Goal: Information Seeking & Learning: Learn about a topic

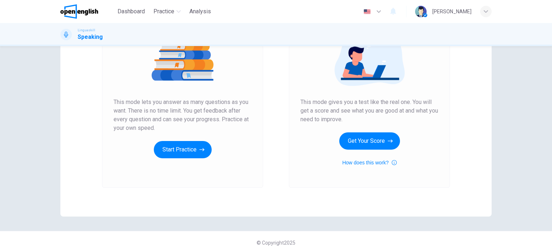
scroll to position [96, 0]
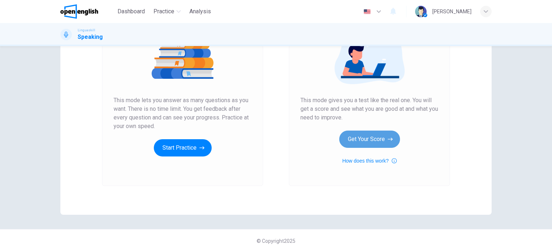
click at [369, 141] on button "Get Your Score" at bounding box center [369, 138] width 61 height 17
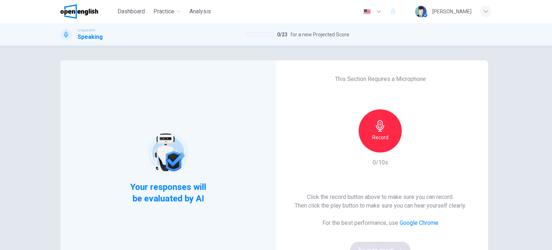
click at [383, 137] on h6 "Record" at bounding box center [380, 137] width 16 height 9
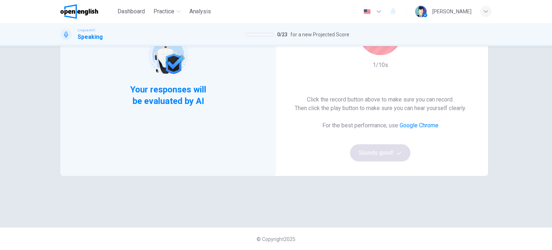
scroll to position [98, 0]
click at [388, 153] on div "Click the record button above to make sure you can record. Then click the play …" at bounding box center [380, 128] width 171 height 66
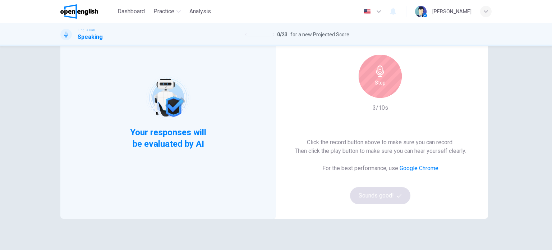
scroll to position [2, 0]
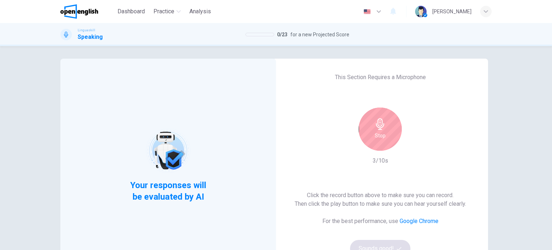
click at [384, 131] on div "Stop" at bounding box center [379, 128] width 43 height 43
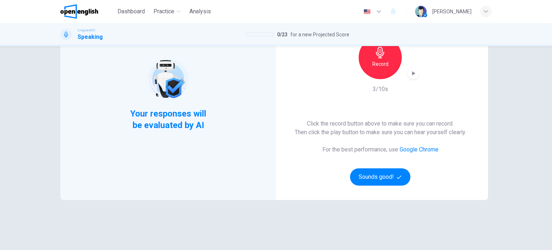
scroll to position [98, 0]
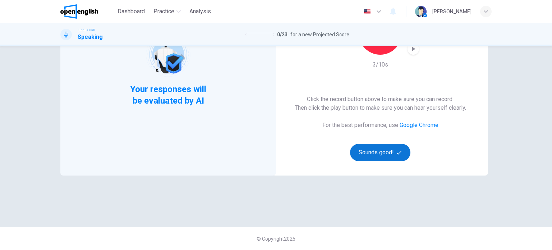
click at [383, 149] on button "Sounds good!" at bounding box center [380, 152] width 60 height 17
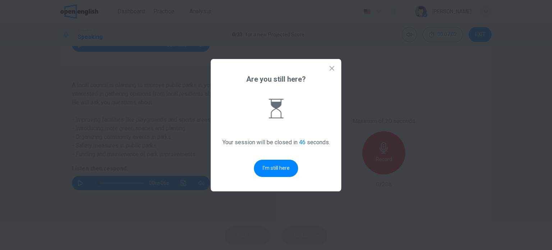
click at [332, 65] on icon at bounding box center [331, 68] width 7 height 7
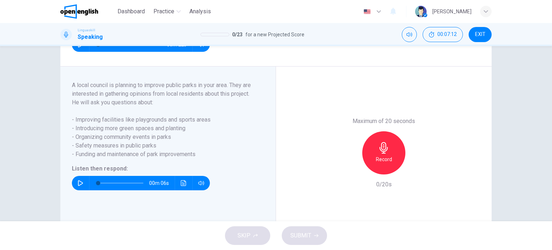
drag, startPoint x: 70, startPoint y: 92, endPoint x: 122, endPoint y: 103, distance: 53.3
click at [123, 98] on span "A local council is planning to improve public parks in your area. They are inte…" at bounding box center [164, 89] width 184 height 17
drag, startPoint x: 122, startPoint y: 103, endPoint x: 99, endPoint y: 88, distance: 27.8
click at [121, 98] on span "A local council is planning to improve public parks in your area. They are inte…" at bounding box center [164, 89] width 184 height 17
click at [78, 186] on icon "button" at bounding box center [81, 183] width 6 height 6
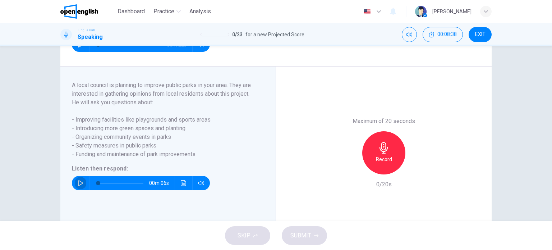
click at [79, 186] on icon "button" at bounding box center [81, 183] width 6 height 6
type input "*"
click at [383, 153] on icon "button" at bounding box center [383, 147] width 11 height 11
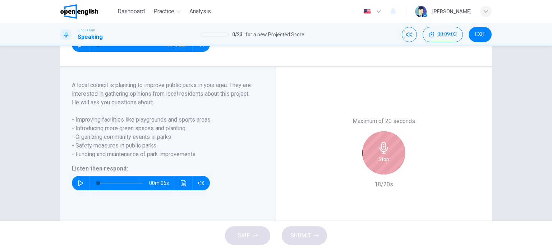
click at [383, 153] on icon "button" at bounding box center [383, 147] width 11 height 11
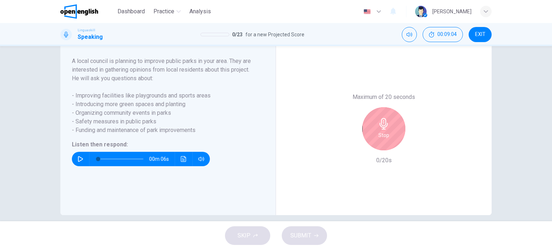
scroll to position [138, 0]
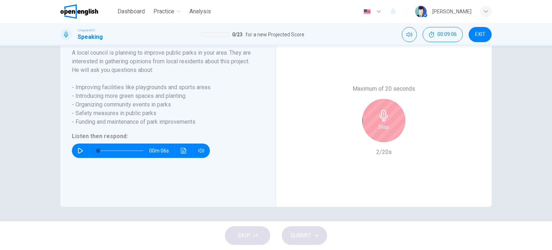
click at [371, 107] on div "Stop" at bounding box center [383, 120] width 43 height 43
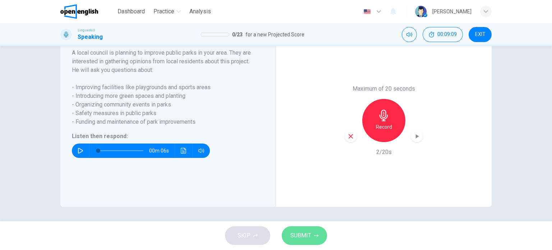
click at [295, 237] on span "SUBMIT" at bounding box center [300, 235] width 21 height 10
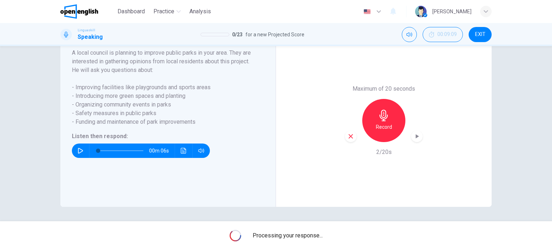
click at [295, 237] on span "Processing your response..." at bounding box center [288, 235] width 70 height 9
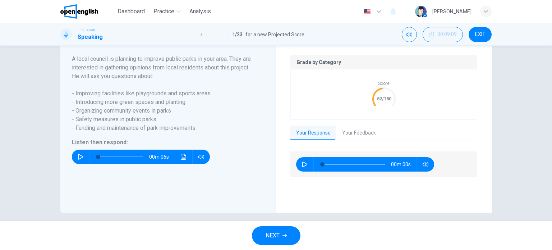
scroll to position [153, 0]
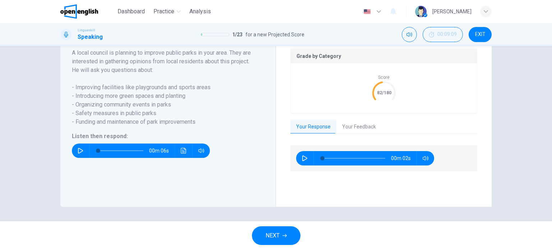
click at [273, 232] on span "NEXT" at bounding box center [272, 235] width 14 height 10
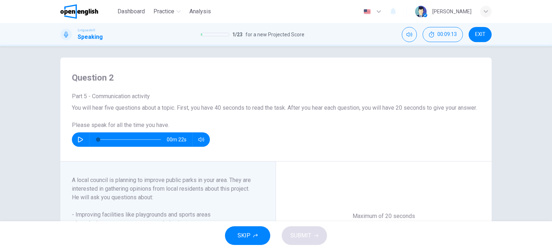
scroll to position [0, 0]
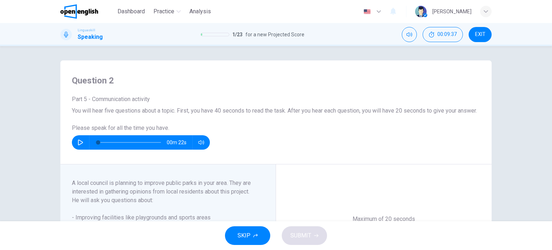
click at [78, 146] on button "button" at bounding box center [80, 142] width 11 height 14
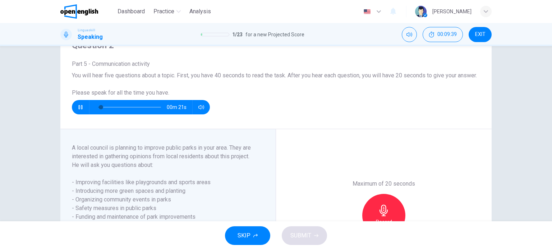
scroll to position [48, 0]
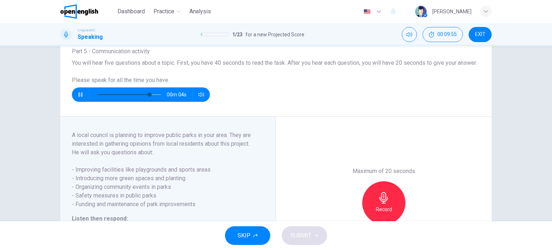
click at [359, 93] on div "Part 5 - Communication activity You will hear five questions about a topic. Fir…" at bounding box center [276, 74] width 408 height 55
type input "*"
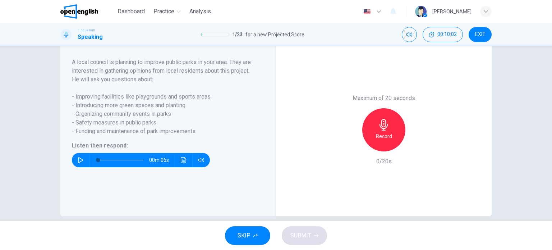
scroll to position [138, 0]
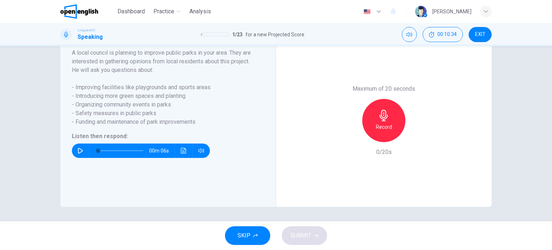
click at [386, 113] on icon "button" at bounding box center [383, 115] width 11 height 11
click at [300, 235] on span "SUBMIT" at bounding box center [300, 235] width 21 height 10
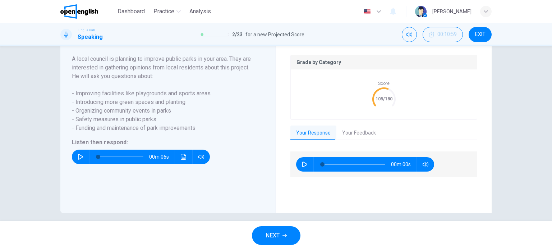
scroll to position [153, 0]
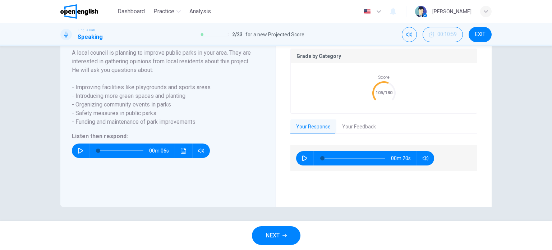
click at [267, 237] on span "NEXT" at bounding box center [272, 235] width 14 height 10
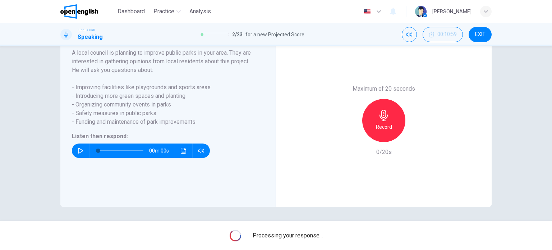
scroll to position [138, 0]
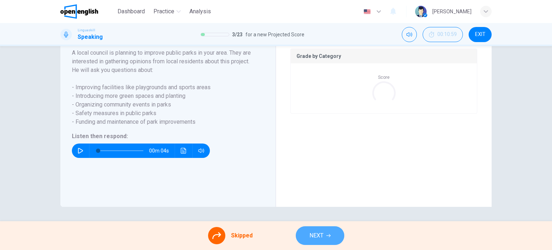
click at [306, 233] on button "NEXT" at bounding box center [320, 235] width 48 height 19
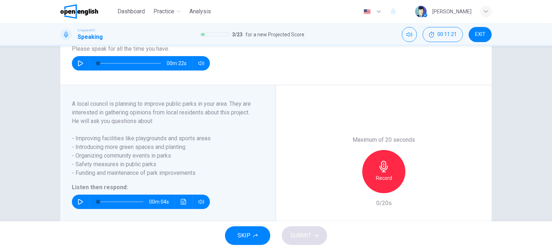
scroll to position [96, 0]
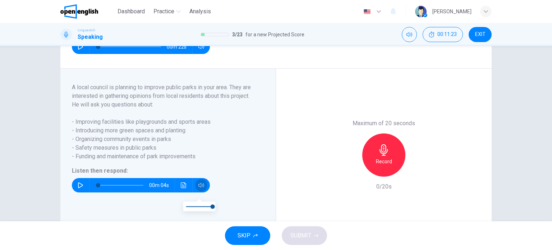
click at [198, 188] on icon "button" at bounding box center [201, 185] width 6 height 6
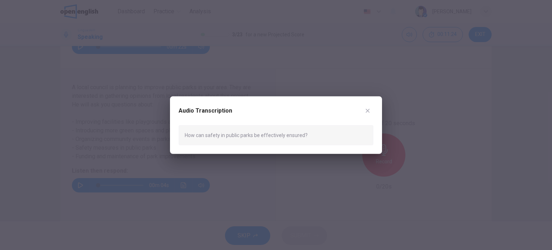
click at [198, 193] on div at bounding box center [276, 125] width 552 height 250
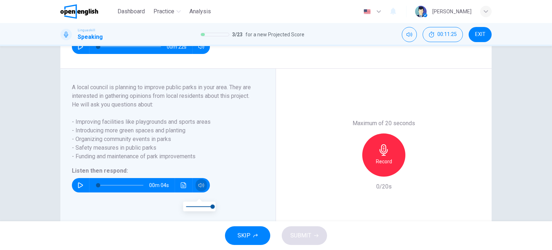
click at [198, 188] on icon "button" at bounding box center [201, 185] width 6 height 6
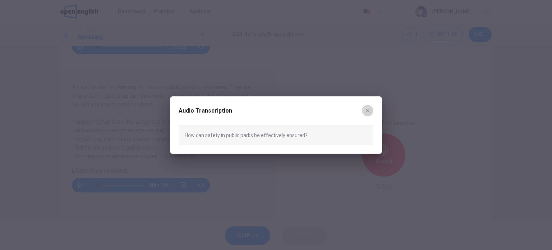
click at [369, 111] on icon "button" at bounding box center [368, 110] width 6 height 6
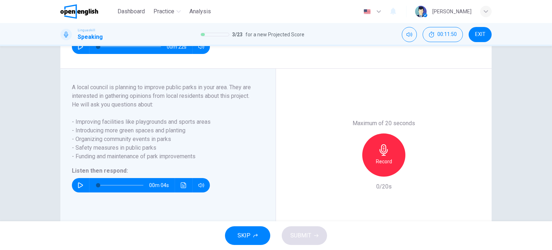
click at [78, 188] on icon "button" at bounding box center [81, 185] width 6 height 6
type input "*"
click at [386, 156] on icon "button" at bounding box center [383, 149] width 11 height 11
click at [381, 166] on h6 "Stop" at bounding box center [383, 161] width 11 height 9
click at [301, 234] on span "SUBMIT" at bounding box center [300, 235] width 21 height 10
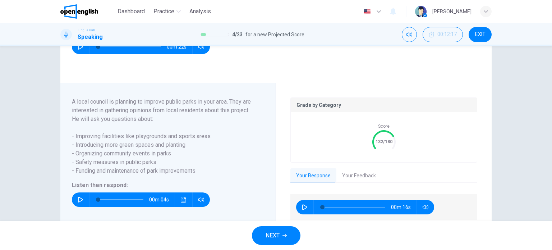
scroll to position [144, 0]
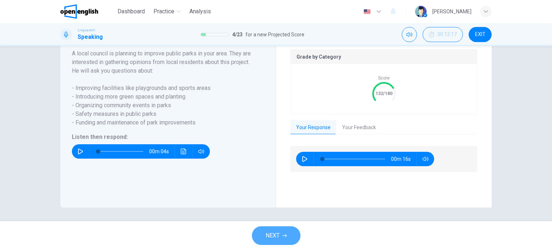
click at [267, 239] on span "NEXT" at bounding box center [272, 235] width 14 height 10
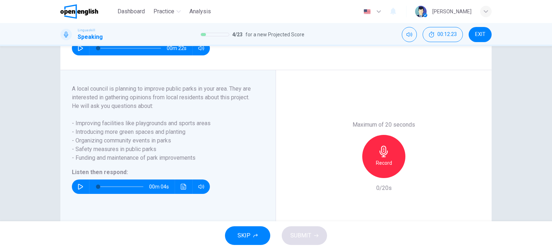
scroll to position [96, 0]
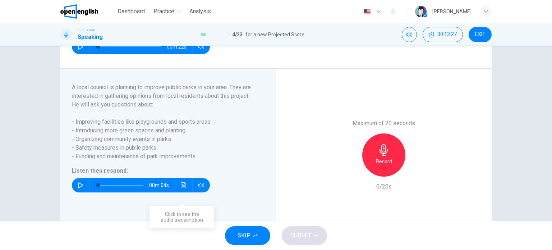
click at [181, 192] on button "Click to see the audio transcription" at bounding box center [183, 185] width 11 height 14
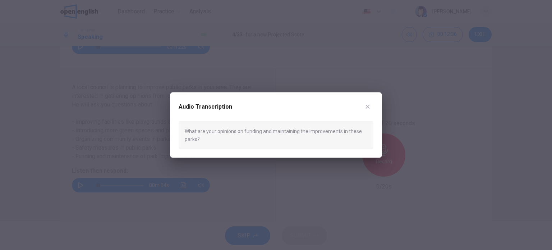
click at [365, 109] on button "button" at bounding box center [367, 106] width 11 height 11
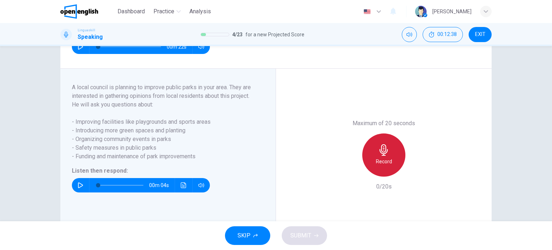
click at [379, 156] on icon "button" at bounding box center [383, 149] width 8 height 11
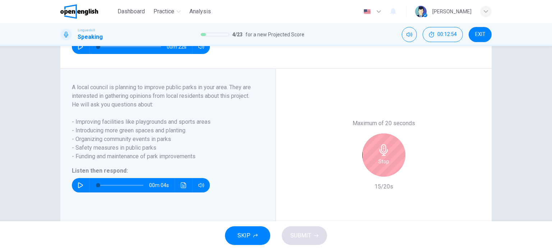
click at [379, 156] on icon "button" at bounding box center [383, 149] width 8 height 11
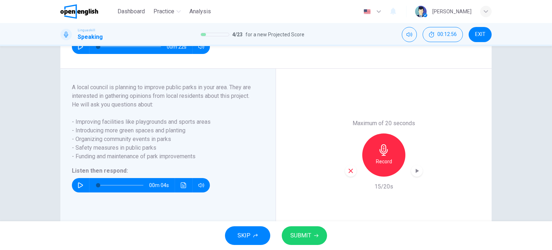
click at [292, 235] on span "SUBMIT" at bounding box center [300, 235] width 21 height 10
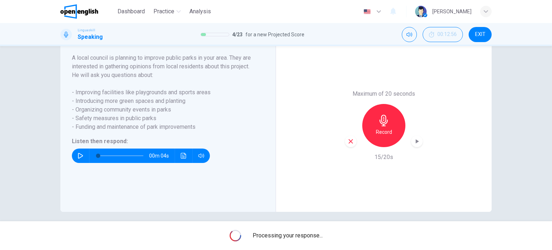
scroll to position [138, 0]
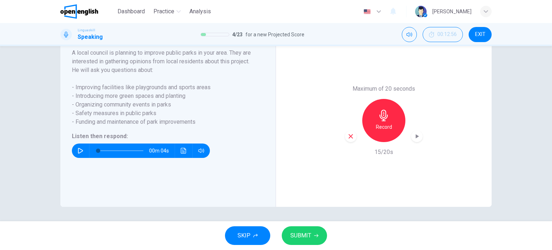
click at [304, 233] on span "SUBMIT" at bounding box center [300, 235] width 21 height 10
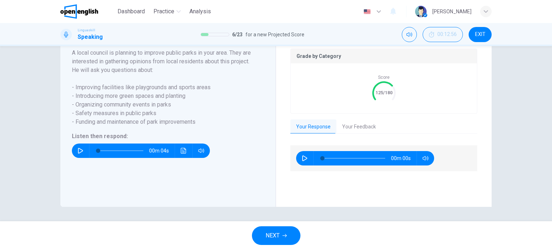
scroll to position [153, 0]
click at [273, 234] on span "NEXT" at bounding box center [272, 235] width 14 height 10
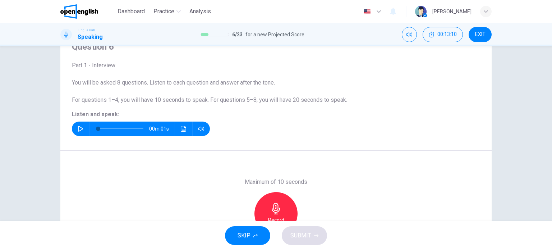
scroll to position [48, 0]
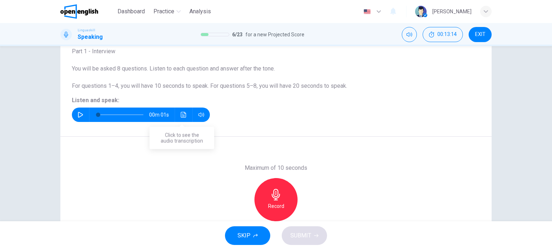
click at [181, 117] on icon "Click to see the audio transcription" at bounding box center [183, 115] width 5 height 6
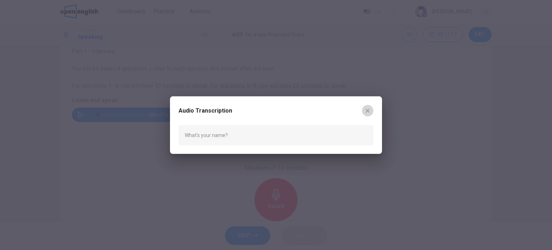
click at [365, 110] on icon "button" at bounding box center [368, 110] width 6 height 6
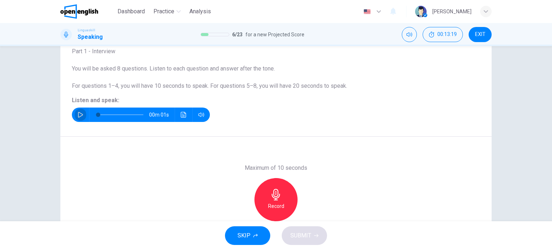
click at [76, 111] on button "button" at bounding box center [80, 114] width 11 height 14
click at [280, 196] on div "Record" at bounding box center [275, 199] width 43 height 43
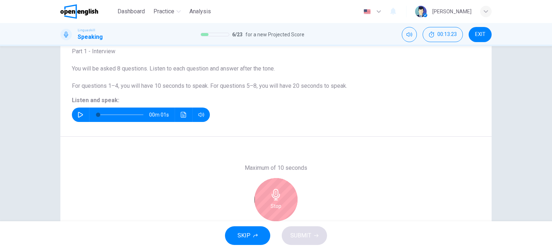
click at [280, 196] on div "Stop" at bounding box center [275, 199] width 43 height 43
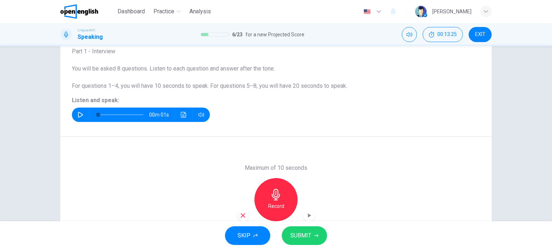
click at [302, 236] on span "SUBMIT" at bounding box center [300, 235] width 21 height 10
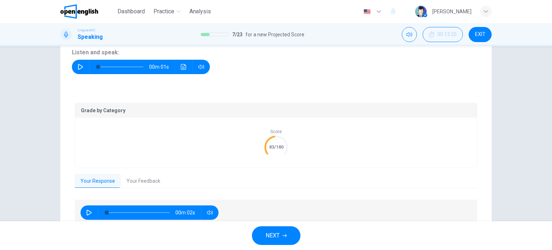
scroll to position [129, 0]
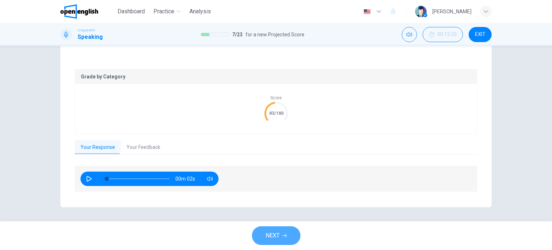
click at [275, 235] on span "NEXT" at bounding box center [272, 235] width 14 height 10
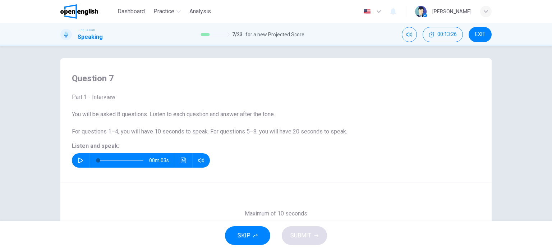
scroll to position [0, 0]
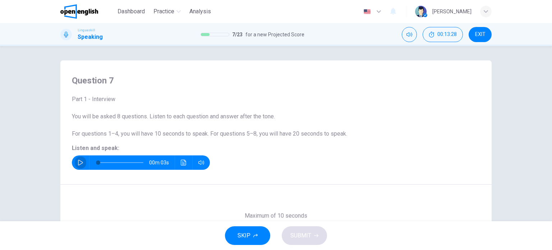
click at [79, 162] on icon "button" at bounding box center [81, 162] width 6 height 6
click at [181, 165] on icon "Click to see the audio transcription" at bounding box center [184, 162] width 6 height 6
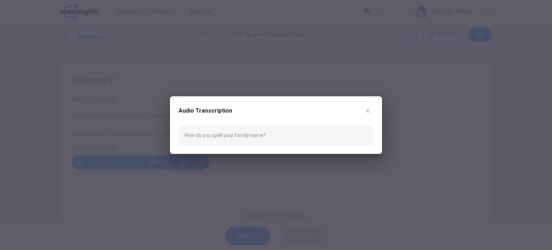
click at [370, 111] on icon "button" at bounding box center [368, 110] width 6 height 6
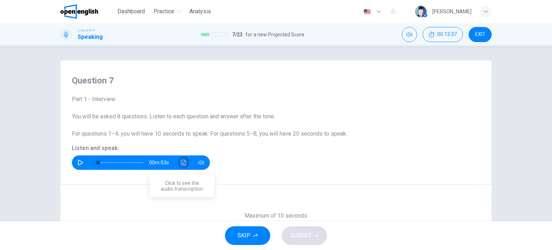
click at [185, 161] on button "Click to see the audio transcription" at bounding box center [183, 162] width 11 height 14
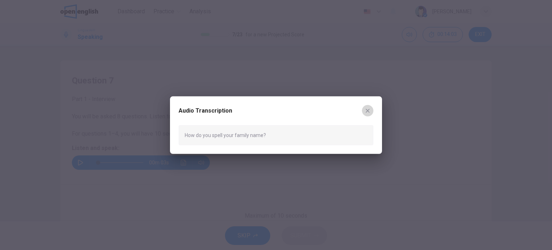
click at [370, 110] on button "button" at bounding box center [367, 110] width 11 height 11
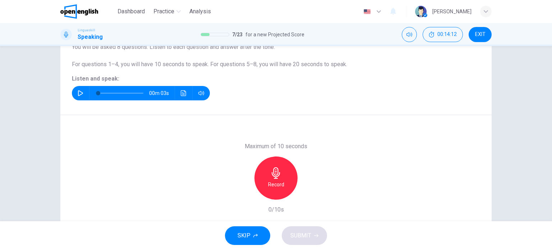
scroll to position [55, 0]
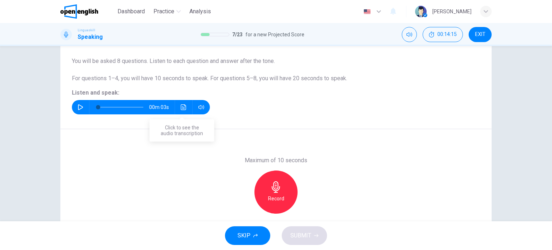
click at [181, 106] on icon "Click to see the audio transcription" at bounding box center [183, 107] width 5 height 6
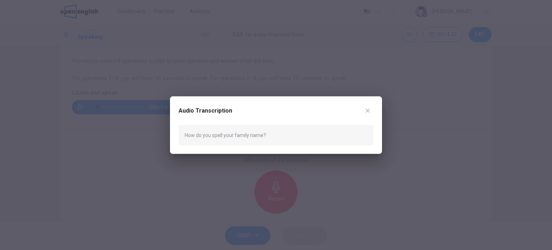
click at [369, 111] on icon "button" at bounding box center [368, 110] width 6 height 6
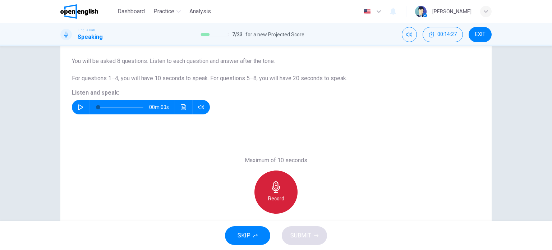
click at [280, 186] on div "Record" at bounding box center [275, 191] width 43 height 43
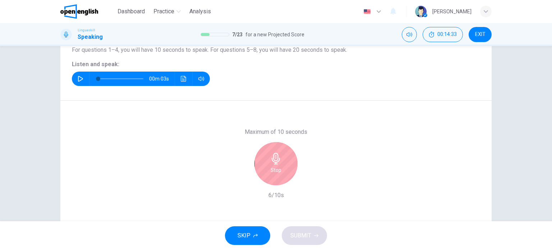
scroll to position [103, 0]
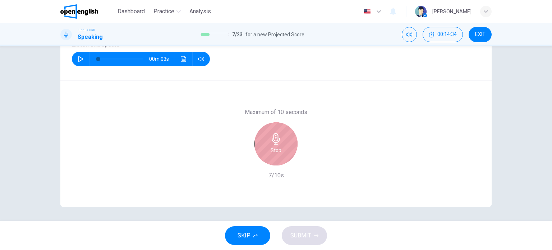
click at [272, 138] on icon "button" at bounding box center [275, 138] width 11 height 11
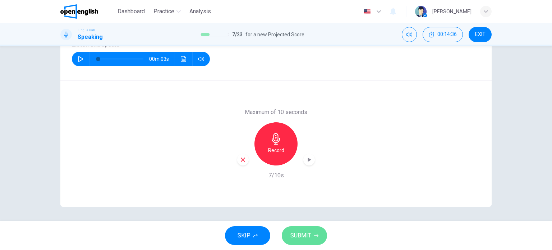
click at [302, 233] on span "SUBMIT" at bounding box center [300, 235] width 21 height 10
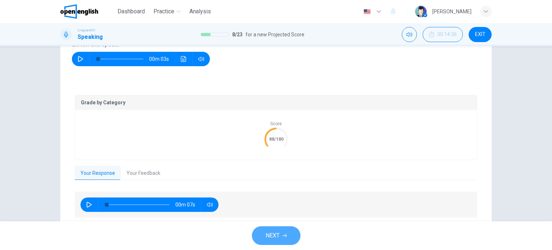
click at [273, 232] on span "NEXT" at bounding box center [272, 235] width 14 height 10
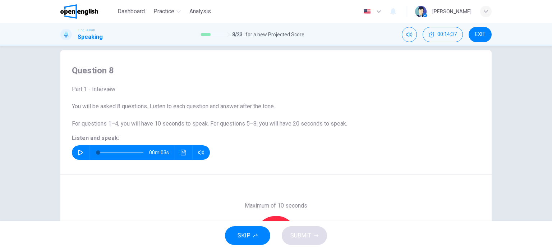
scroll to position [8, 0]
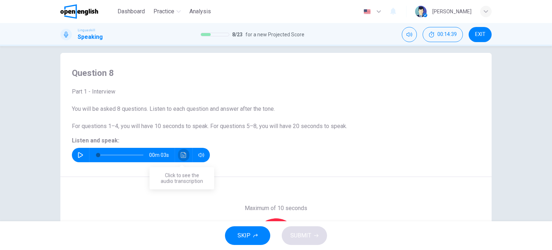
click at [184, 153] on icon "Click to see the audio transcription" at bounding box center [184, 155] width 6 height 6
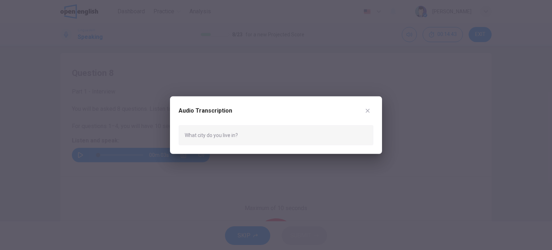
click at [367, 114] on button "button" at bounding box center [367, 110] width 11 height 11
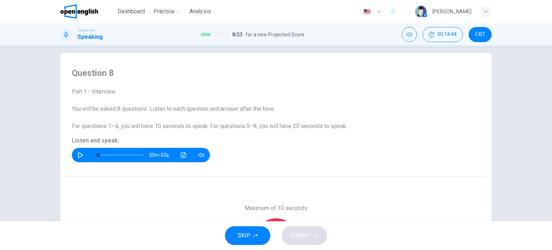
click at [79, 152] on icon "button" at bounding box center [81, 155] width 6 height 6
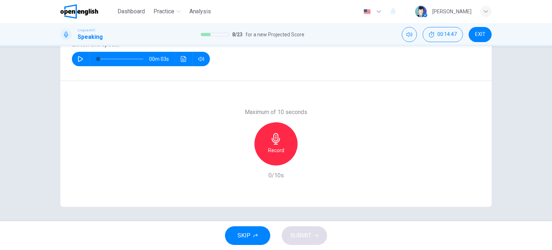
click at [275, 133] on icon "button" at bounding box center [275, 138] width 11 height 11
click at [276, 138] on icon "button" at bounding box center [276, 138] width 8 height 11
click at [303, 234] on span "SUBMIT" at bounding box center [300, 235] width 21 height 10
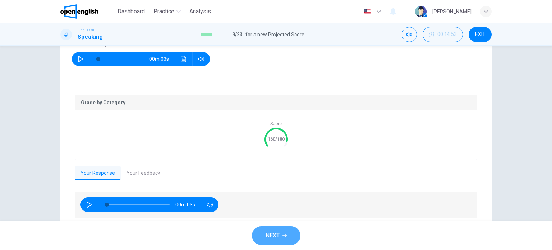
click at [268, 235] on span "NEXT" at bounding box center [272, 235] width 14 height 10
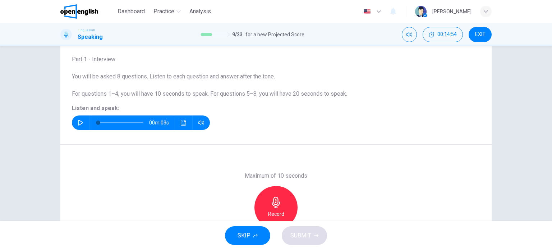
scroll to position [0, 0]
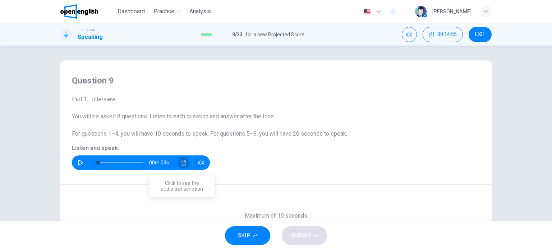
click at [181, 164] on icon "Click to see the audio transcription" at bounding box center [184, 162] width 6 height 6
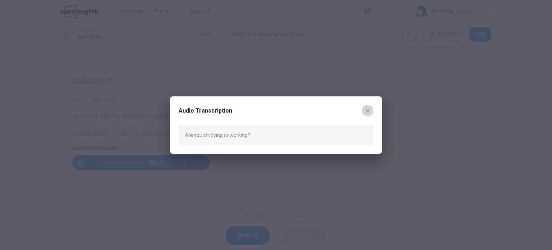
click at [367, 111] on icon "button" at bounding box center [368, 110] width 4 height 4
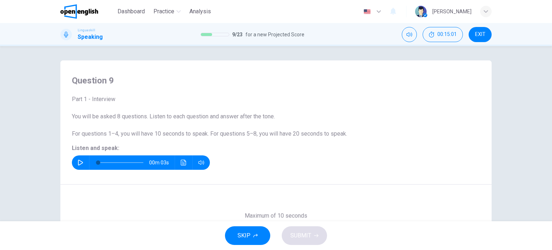
scroll to position [96, 0]
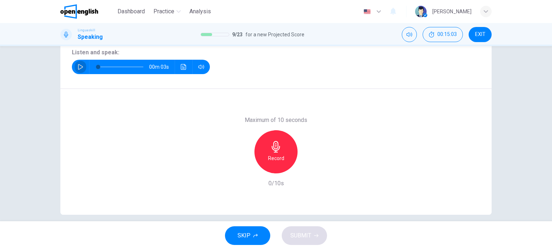
click at [78, 65] on icon "button" at bounding box center [81, 67] width 6 height 6
click at [279, 149] on icon "button" at bounding box center [275, 146] width 11 height 11
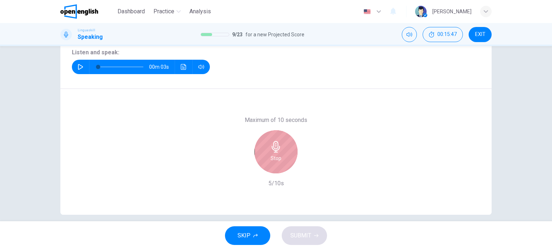
click at [278, 154] on h6 "Stop" at bounding box center [275, 158] width 11 height 9
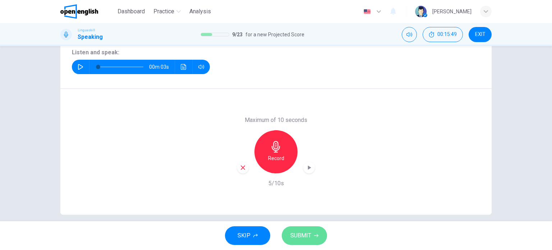
click at [295, 235] on span "SUBMIT" at bounding box center [300, 235] width 21 height 10
click at [305, 235] on span "SUBMIT" at bounding box center [300, 235] width 21 height 10
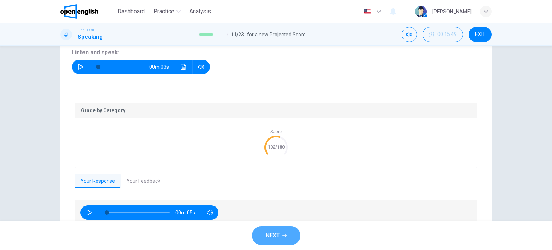
click at [271, 236] on span "NEXT" at bounding box center [272, 235] width 14 height 10
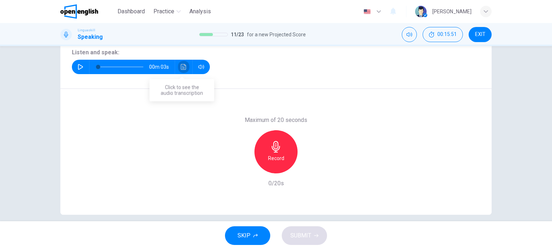
click at [184, 66] on icon "Click to see the audio transcription" at bounding box center [184, 67] width 6 height 6
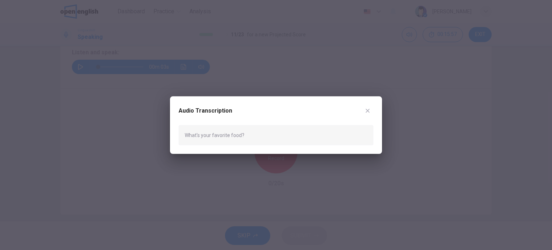
click at [368, 109] on icon "button" at bounding box center [368, 110] width 4 height 4
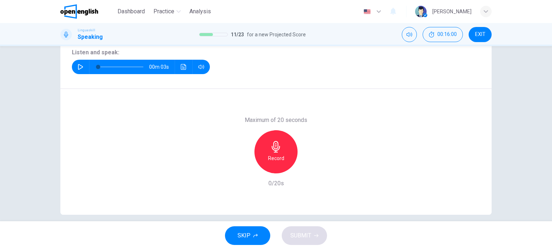
click at [78, 68] on icon "button" at bounding box center [81, 67] width 6 height 6
click at [274, 149] on icon "button" at bounding box center [275, 146] width 11 height 11
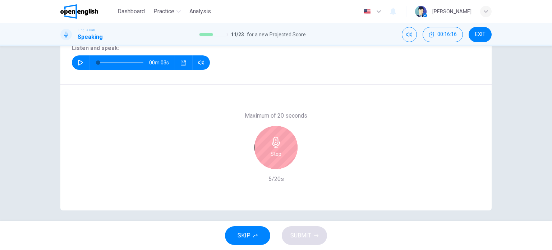
scroll to position [103, 0]
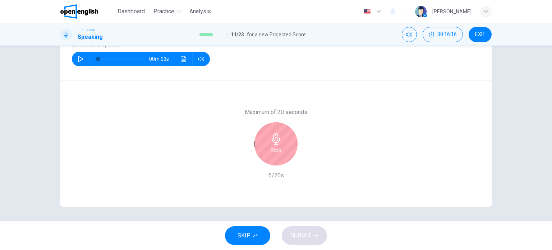
click at [277, 142] on icon "button" at bounding box center [275, 138] width 11 height 11
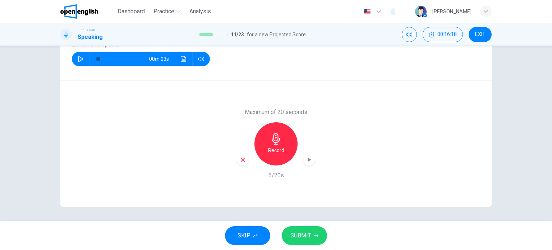
click at [301, 235] on span "SUBMIT" at bounding box center [300, 235] width 21 height 10
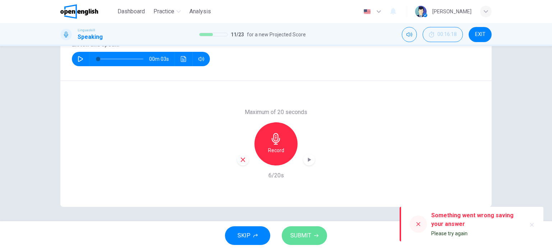
click at [295, 235] on span "SUBMIT" at bounding box center [300, 235] width 21 height 10
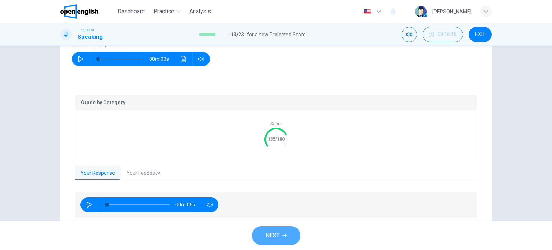
click at [274, 235] on span "NEXT" at bounding box center [272, 235] width 14 height 10
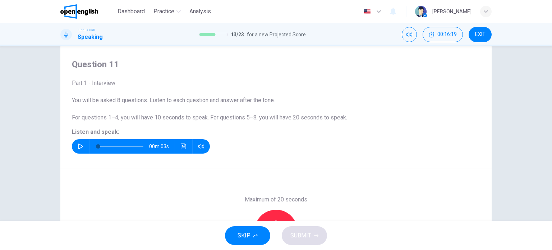
scroll to position [8, 0]
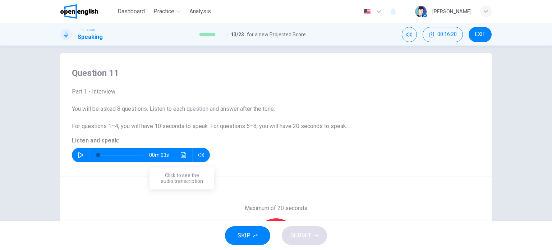
click at [183, 154] on icon "Click to see the audio transcription" at bounding box center [184, 155] width 6 height 6
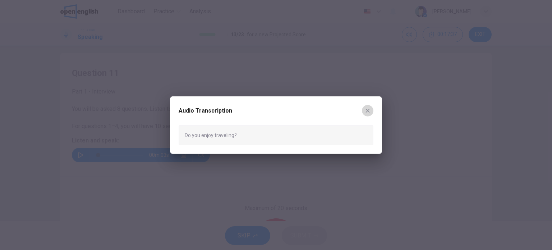
click at [369, 110] on icon "button" at bounding box center [368, 110] width 6 height 6
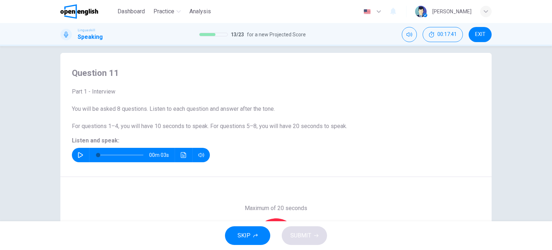
click at [78, 155] on icon "button" at bounding box center [81, 155] width 6 height 6
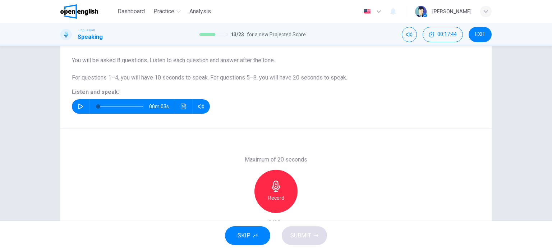
scroll to position [103, 0]
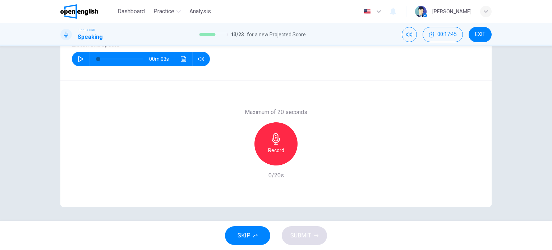
click at [279, 141] on icon "button" at bounding box center [275, 138] width 11 height 11
click at [299, 237] on span "SUBMIT" at bounding box center [300, 235] width 21 height 10
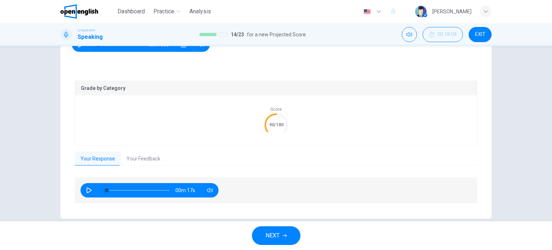
scroll to position [129, 0]
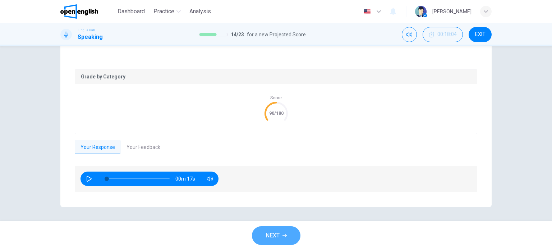
click at [270, 233] on span "NEXT" at bounding box center [272, 235] width 14 height 10
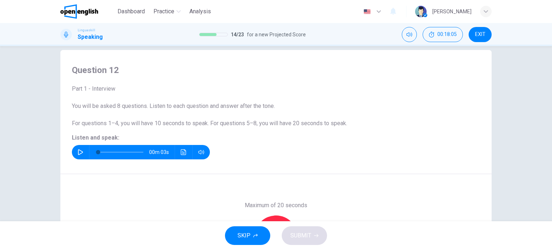
scroll to position [8, 0]
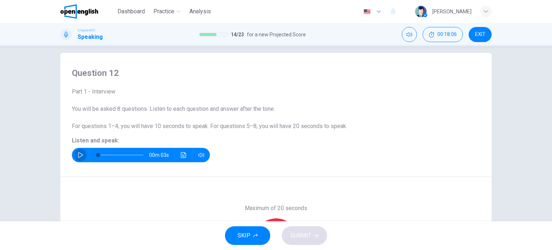
click at [78, 154] on icon "button" at bounding box center [81, 155] width 6 height 6
click at [181, 155] on icon "Click to see the audio transcription" at bounding box center [184, 155] width 6 height 6
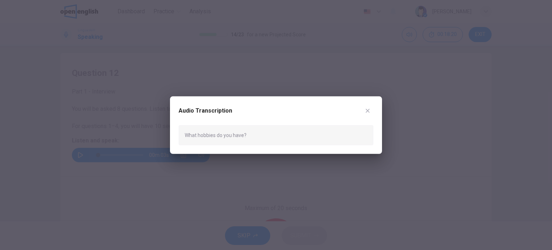
click at [369, 107] on button "button" at bounding box center [367, 110] width 11 height 11
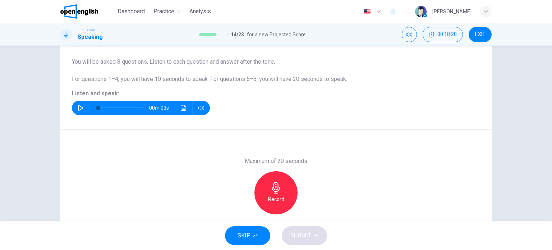
scroll to position [103, 0]
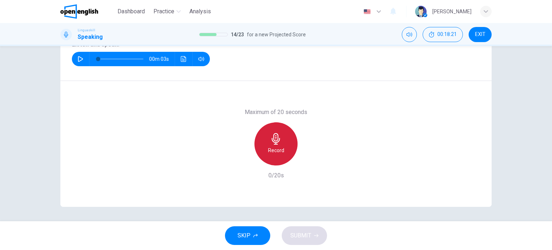
click at [275, 136] on icon "button" at bounding box center [275, 138] width 11 height 11
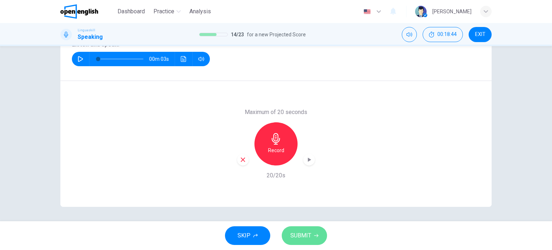
click at [302, 233] on span "SUBMIT" at bounding box center [300, 235] width 21 height 10
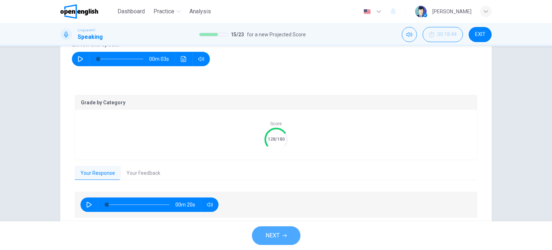
click at [268, 235] on span "NEXT" at bounding box center [272, 235] width 14 height 10
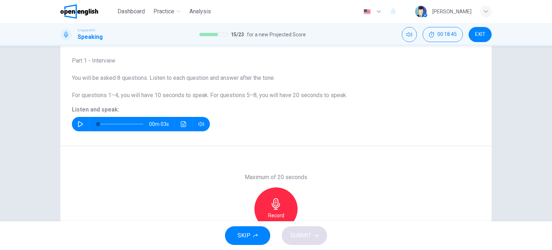
scroll to position [0, 0]
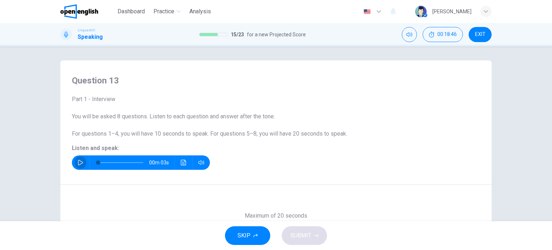
click at [78, 161] on icon "button" at bounding box center [80, 162] width 5 height 6
click at [182, 162] on icon "Click to see the audio transcription" at bounding box center [184, 162] width 6 height 6
type input "*"
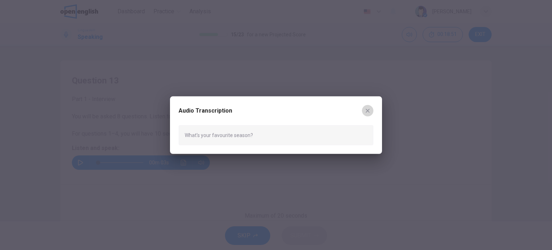
click at [367, 113] on icon "button" at bounding box center [368, 110] width 6 height 6
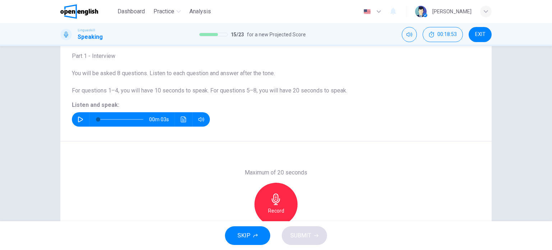
scroll to position [96, 0]
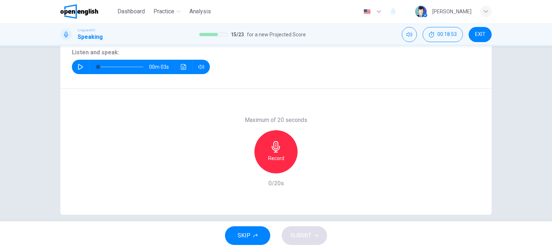
click at [276, 160] on h6 "Record" at bounding box center [276, 158] width 16 height 9
click at [271, 153] on div "Stop" at bounding box center [275, 151] width 43 height 43
click at [312, 233] on button "SUBMIT" at bounding box center [304, 235] width 45 height 19
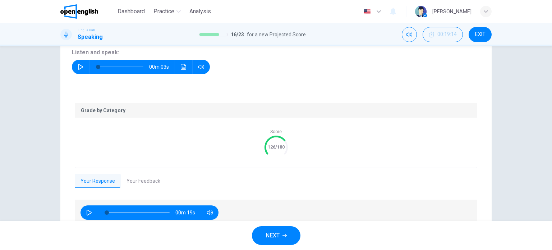
click at [276, 232] on span "NEXT" at bounding box center [272, 235] width 14 height 10
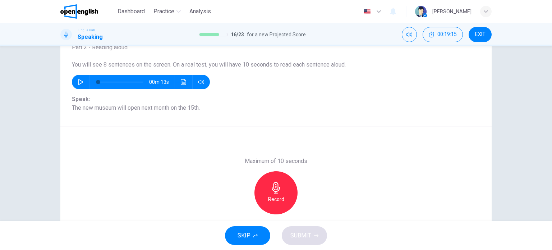
scroll to position [0, 0]
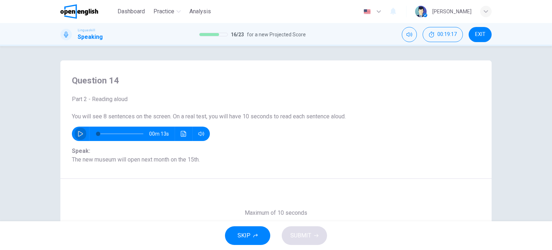
click at [75, 131] on button "button" at bounding box center [80, 133] width 11 height 14
click at [181, 134] on icon "Click to see the audio transcription" at bounding box center [183, 134] width 5 height 6
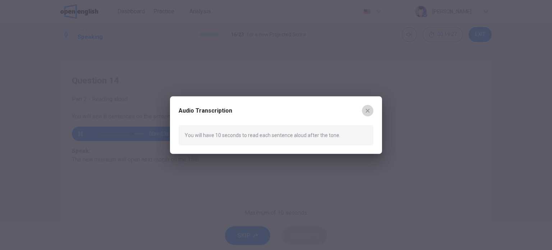
click at [366, 111] on icon "button" at bounding box center [368, 110] width 6 height 6
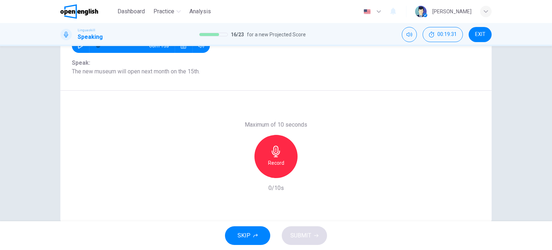
scroll to position [96, 0]
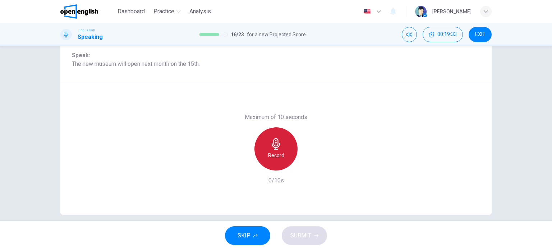
click at [277, 149] on div "Record" at bounding box center [275, 148] width 43 height 43
click at [277, 149] on div "Stop" at bounding box center [275, 148] width 43 height 43
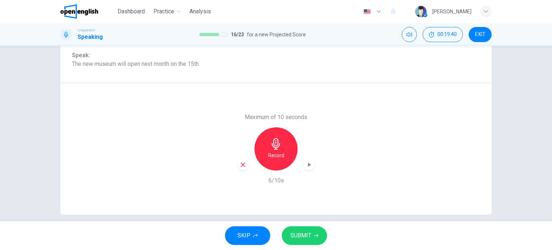
click at [300, 236] on span "SUBMIT" at bounding box center [300, 235] width 21 height 10
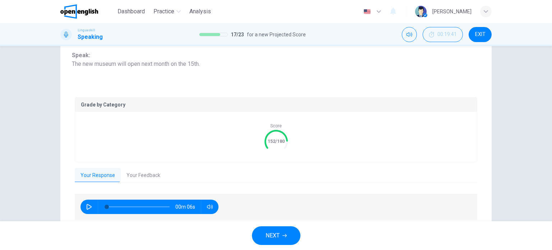
click at [267, 230] on button "NEXT" at bounding box center [276, 235] width 48 height 19
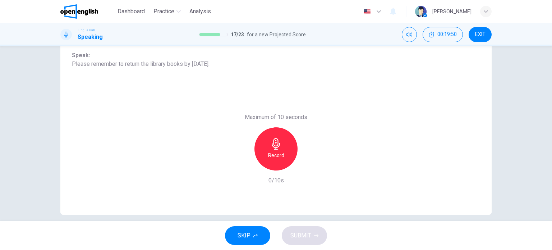
click at [278, 140] on icon "button" at bounding box center [275, 143] width 11 height 11
click at [297, 233] on span "SUBMIT" at bounding box center [300, 235] width 21 height 10
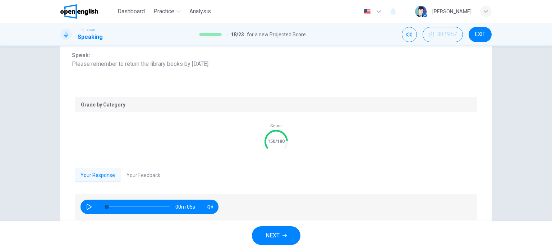
click at [269, 232] on span "NEXT" at bounding box center [272, 235] width 14 height 10
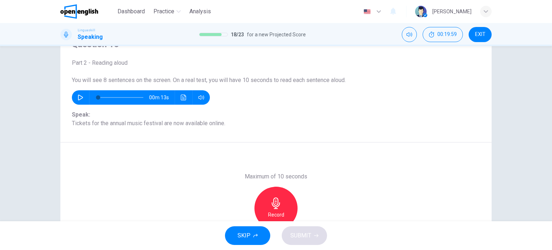
scroll to position [48, 0]
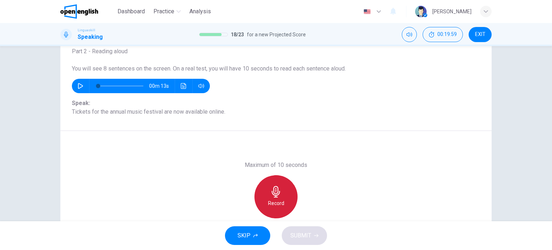
click at [273, 194] on icon "button" at bounding box center [275, 191] width 11 height 11
click at [278, 194] on icon "button" at bounding box center [275, 191] width 11 height 11
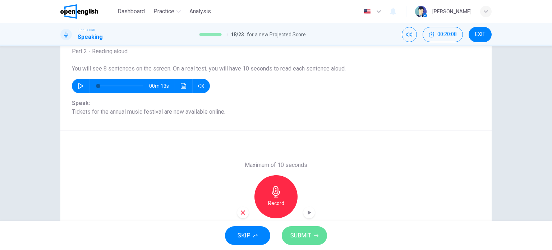
click at [301, 233] on span "SUBMIT" at bounding box center [300, 235] width 21 height 10
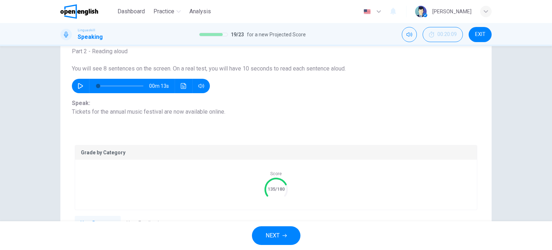
click at [270, 228] on button "NEXT" at bounding box center [276, 235] width 48 height 19
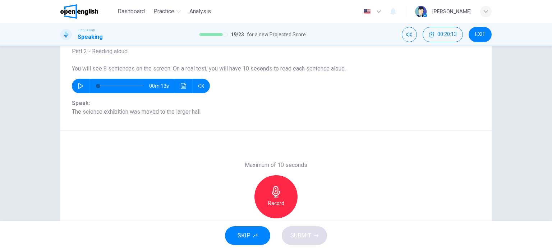
click at [78, 85] on icon "button" at bounding box center [81, 86] width 6 height 6
type input "*"
click at [274, 193] on icon "button" at bounding box center [276, 191] width 8 height 11
click at [274, 191] on icon "button" at bounding box center [275, 191] width 11 height 11
click at [298, 233] on span "SUBMIT" at bounding box center [300, 235] width 21 height 10
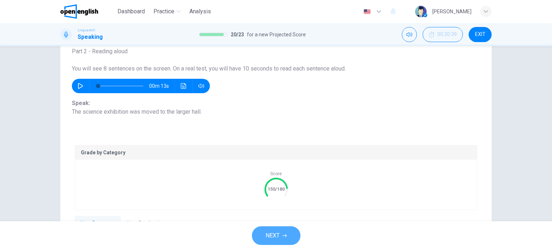
click at [269, 232] on span "NEXT" at bounding box center [272, 235] width 14 height 10
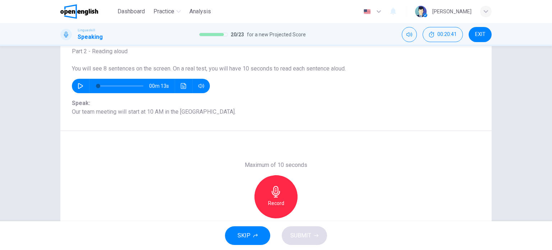
click at [274, 188] on icon "button" at bounding box center [276, 191] width 8 height 11
click at [303, 234] on span "SUBMIT" at bounding box center [300, 235] width 21 height 10
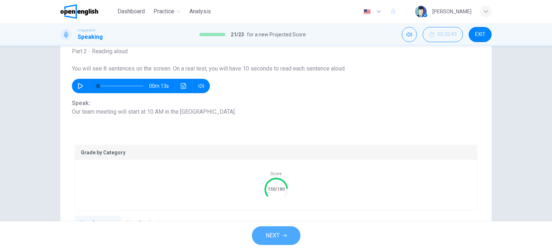
click at [274, 236] on span "NEXT" at bounding box center [272, 235] width 14 height 10
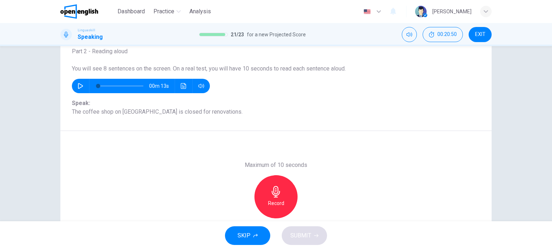
click at [276, 196] on icon "button" at bounding box center [275, 191] width 11 height 11
click at [302, 240] on span "SUBMIT" at bounding box center [300, 235] width 21 height 10
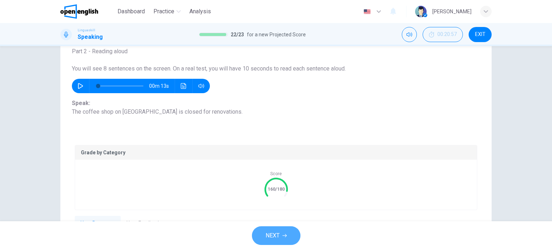
click at [270, 238] on span "NEXT" at bounding box center [272, 235] width 14 height 10
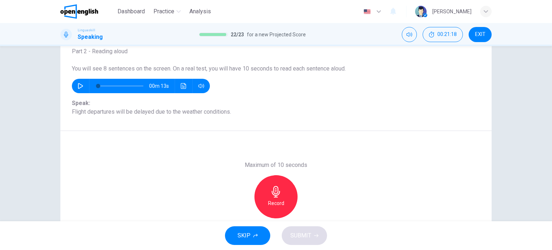
click at [270, 190] on icon "button" at bounding box center [275, 191] width 11 height 11
click at [306, 237] on span "SUBMIT" at bounding box center [300, 235] width 21 height 10
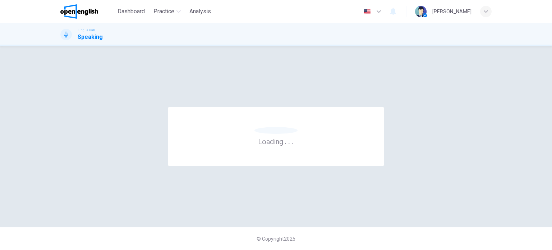
scroll to position [0, 0]
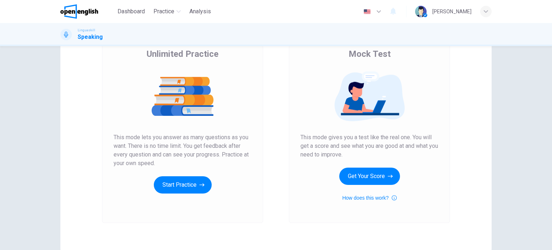
scroll to position [96, 0]
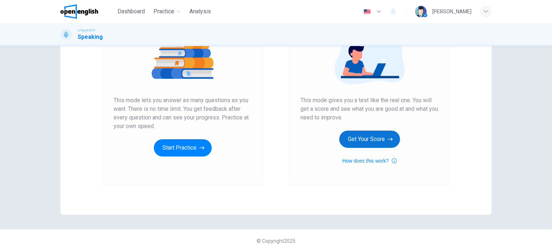
click at [366, 132] on button "Get Your Score" at bounding box center [369, 138] width 61 height 17
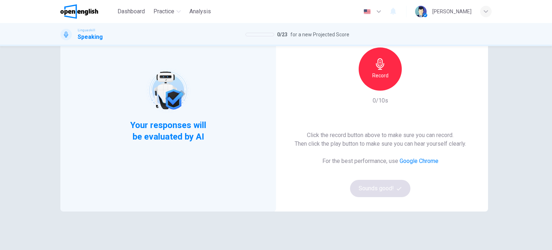
scroll to position [50, 0]
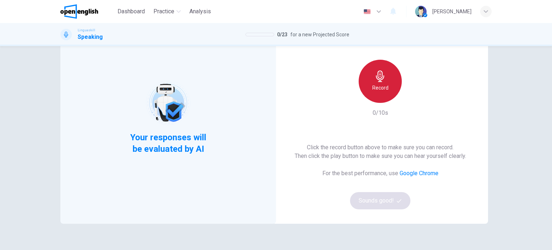
click at [370, 74] on div "Record" at bounding box center [379, 81] width 43 height 43
click at [376, 76] on icon "button" at bounding box center [380, 75] width 8 height 11
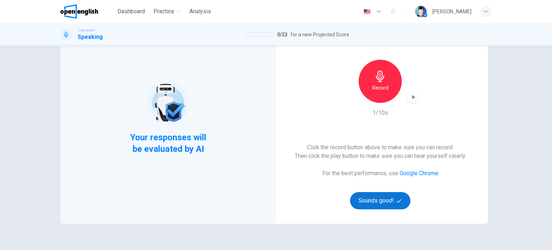
click at [387, 196] on button "Sounds good!" at bounding box center [380, 200] width 60 height 17
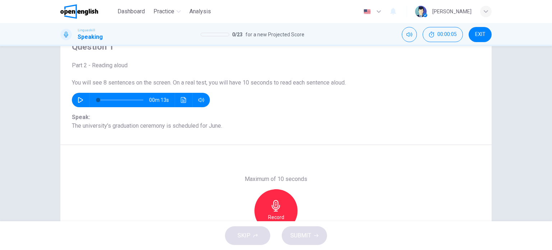
scroll to position [48, 0]
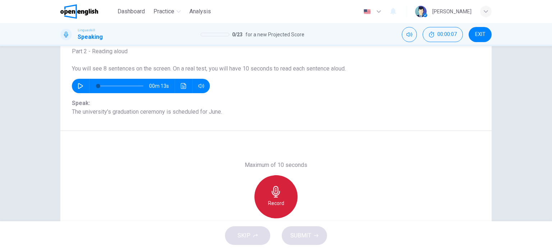
click at [272, 195] on icon "button" at bounding box center [276, 191] width 8 height 11
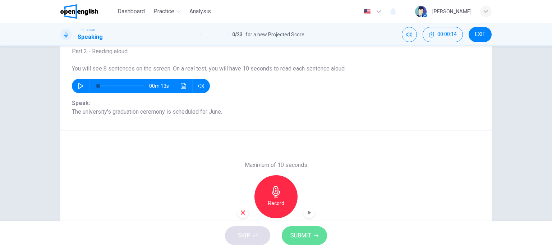
click at [299, 237] on span "SUBMIT" at bounding box center [300, 235] width 21 height 10
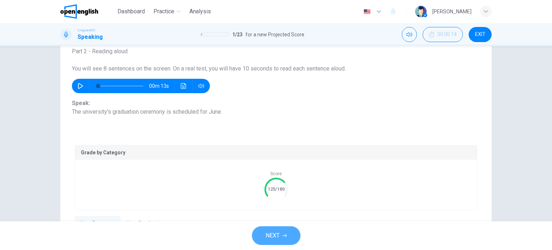
click at [281, 235] on button "NEXT" at bounding box center [276, 235] width 48 height 19
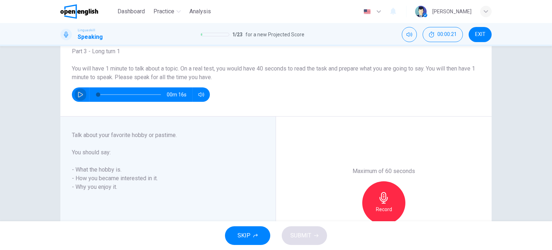
click at [78, 94] on icon "button" at bounding box center [81, 95] width 6 height 6
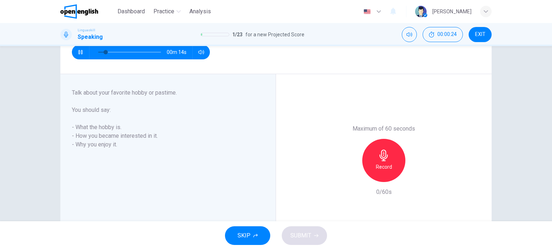
scroll to position [34, 0]
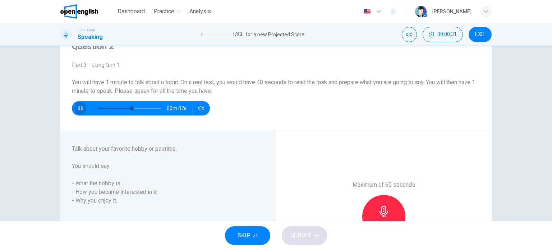
click at [82, 105] on button "button" at bounding box center [80, 108] width 11 height 14
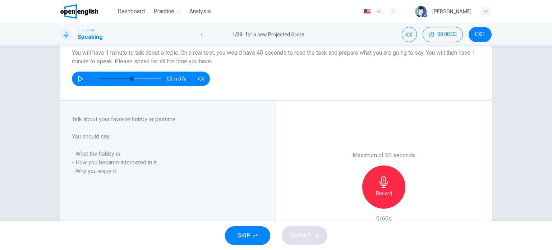
scroll to position [82, 0]
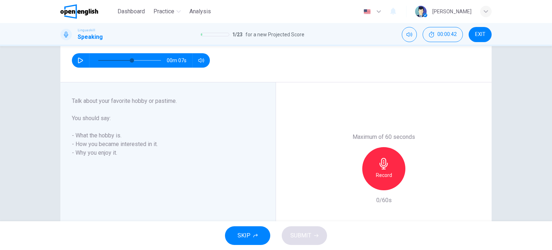
click at [380, 163] on icon "button" at bounding box center [383, 163] width 11 height 11
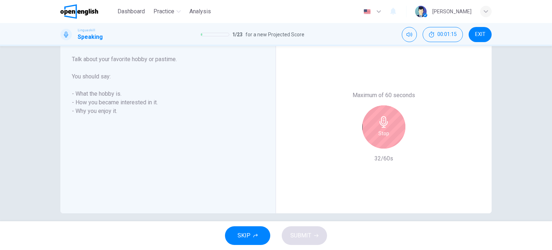
scroll to position [130, 0]
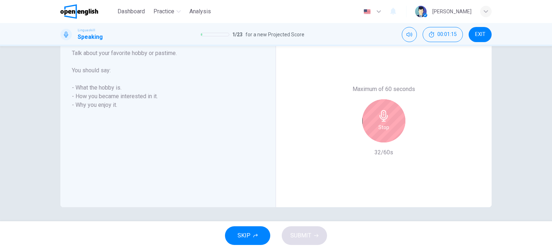
click at [381, 120] on icon "button" at bounding box center [383, 115] width 8 height 11
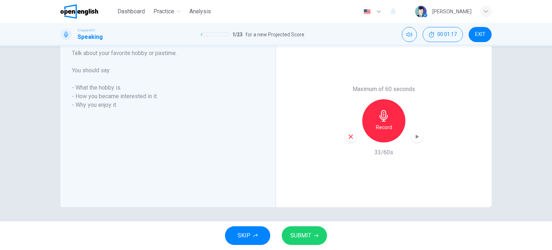
click at [301, 235] on span "SUBMIT" at bounding box center [300, 235] width 21 height 10
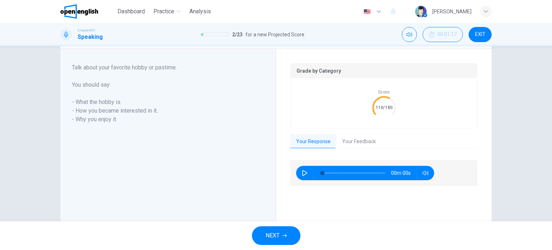
type input "*"
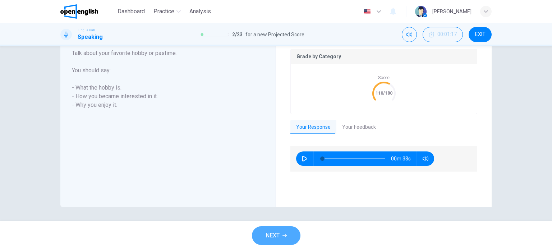
click at [275, 237] on span "NEXT" at bounding box center [272, 235] width 14 height 10
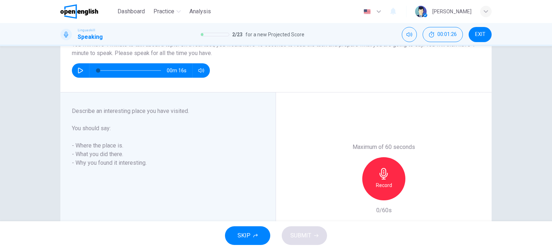
scroll to position [82, 0]
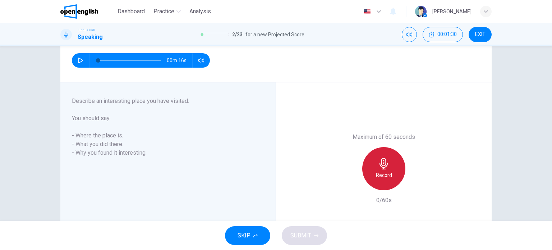
click at [379, 160] on icon "button" at bounding box center [383, 163] width 8 height 11
click at [382, 160] on icon "button" at bounding box center [383, 163] width 8 height 11
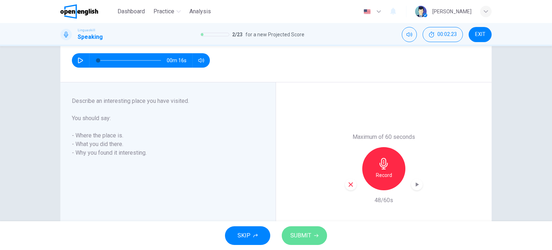
click at [300, 228] on button "SUBMIT" at bounding box center [304, 235] width 45 height 19
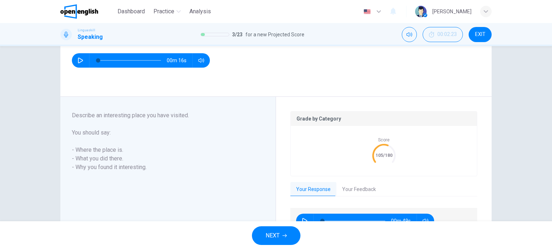
scroll to position [144, 0]
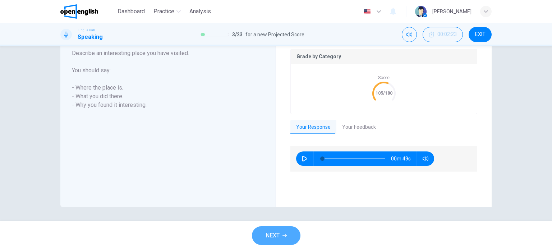
click at [269, 233] on span "NEXT" at bounding box center [272, 235] width 14 height 10
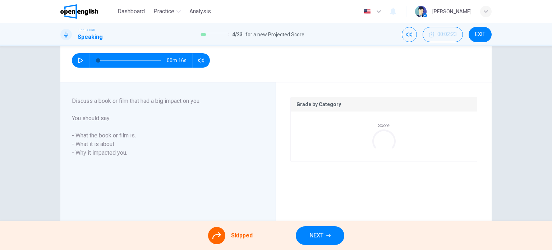
scroll to position [130, 0]
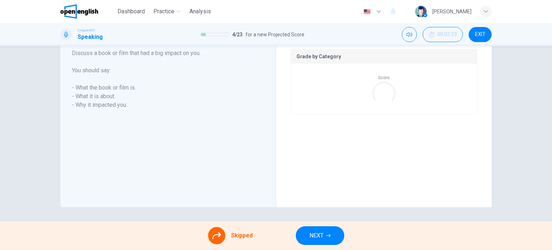
click at [313, 236] on span "NEXT" at bounding box center [316, 235] width 14 height 10
click at [313, 236] on div "Skipped NEXT" at bounding box center [276, 235] width 552 height 29
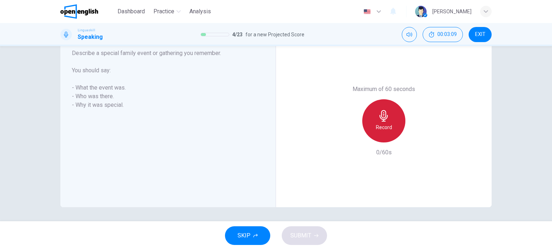
click at [385, 121] on icon "button" at bounding box center [383, 115] width 11 height 11
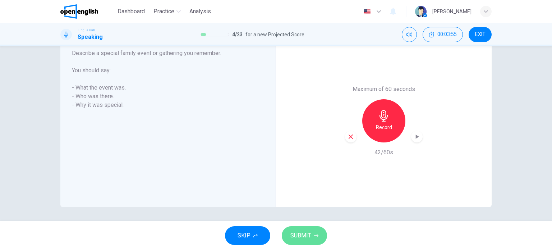
click at [301, 243] on button "SUBMIT" at bounding box center [304, 235] width 45 height 19
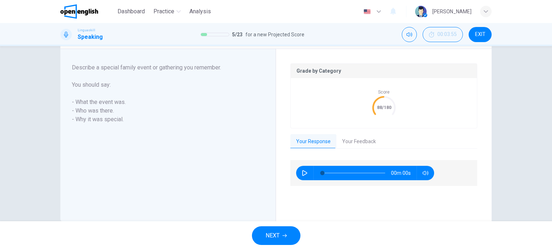
scroll to position [144, 0]
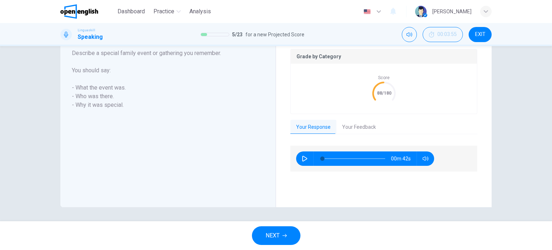
click at [280, 233] on button "NEXT" at bounding box center [276, 235] width 48 height 19
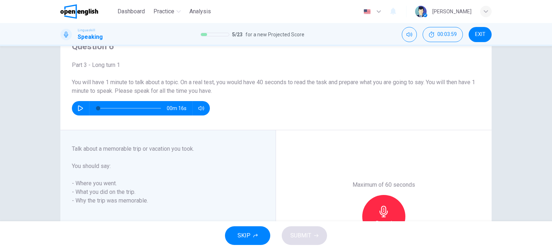
scroll to position [82, 0]
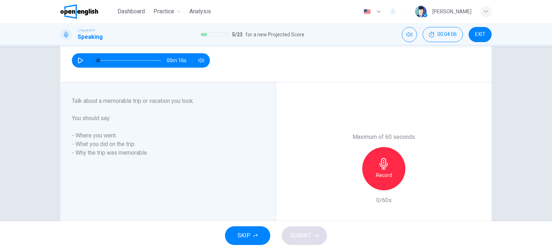
click at [383, 171] on h6 "Record" at bounding box center [384, 175] width 16 height 9
click at [387, 166] on icon "button" at bounding box center [383, 163] width 11 height 11
click at [305, 235] on span "SUBMIT" at bounding box center [300, 235] width 21 height 10
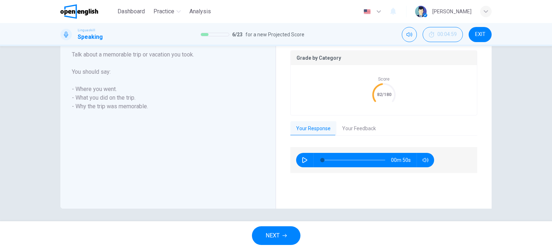
scroll to position [144, 0]
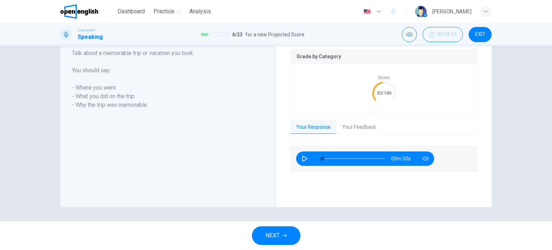
click at [279, 233] on span "NEXT" at bounding box center [272, 235] width 14 height 10
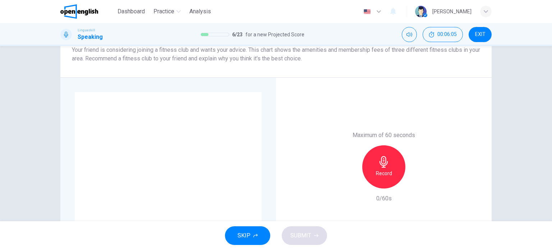
scroll to position [144, 0]
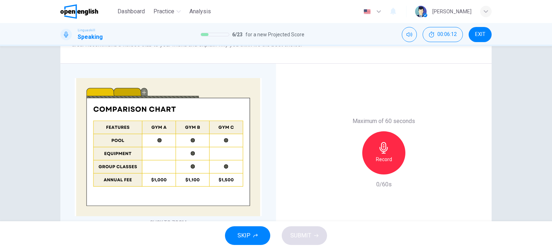
click at [379, 148] on icon "button" at bounding box center [383, 147] width 11 height 11
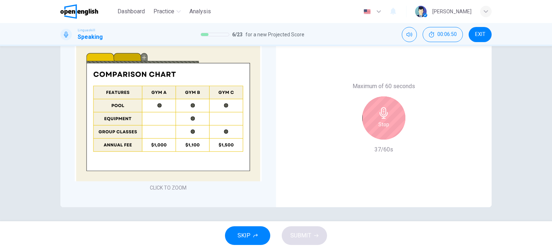
click at [390, 115] on div "Stop" at bounding box center [383, 117] width 43 height 43
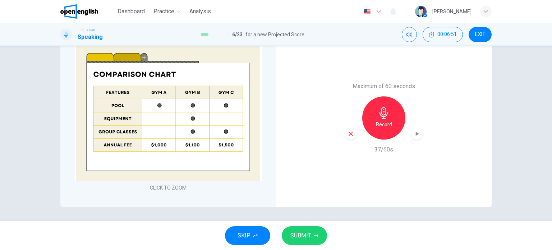
click at [300, 236] on span "SUBMIT" at bounding box center [300, 235] width 21 height 10
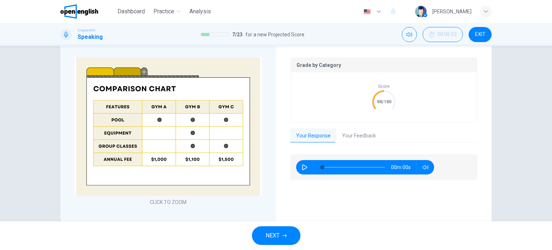
scroll to position [193, 0]
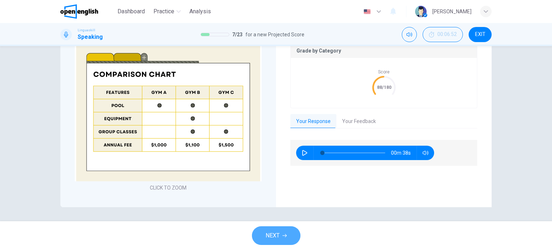
click at [278, 234] on span "NEXT" at bounding box center [272, 235] width 14 height 10
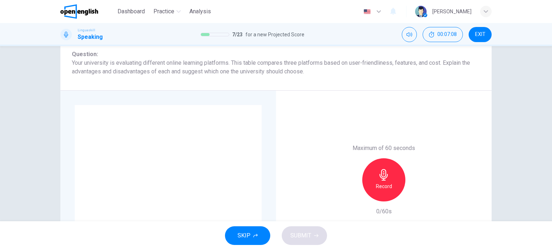
scroll to position [131, 0]
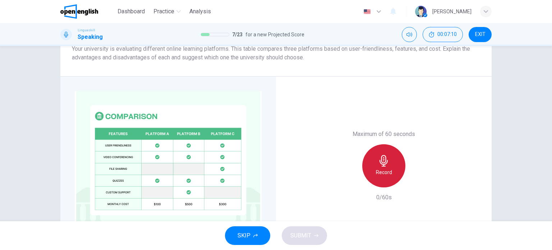
click at [378, 163] on icon "button" at bounding box center [383, 160] width 11 height 11
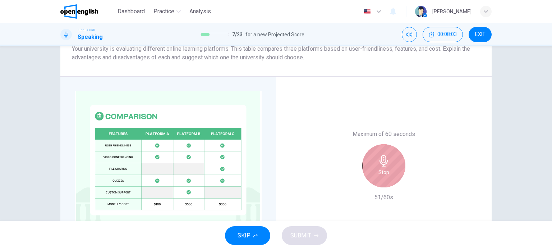
click at [380, 165] on icon "button" at bounding box center [383, 160] width 8 height 11
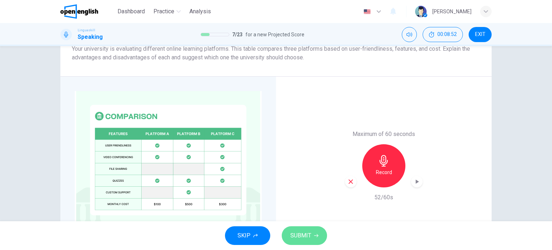
click at [295, 235] on span "SUBMIT" at bounding box center [300, 235] width 21 height 10
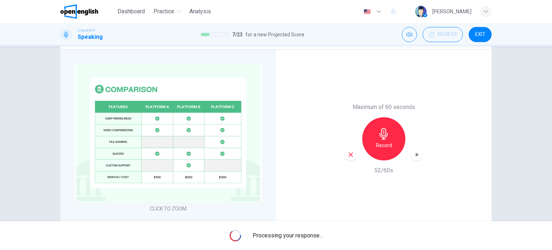
scroll to position [179, 0]
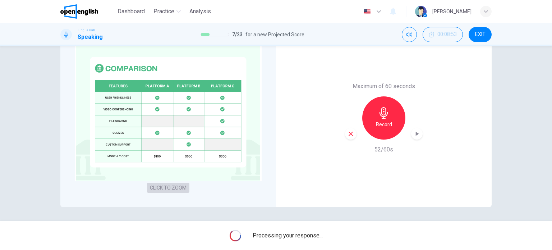
click at [175, 185] on button "CLICK TO ZOOM" at bounding box center [168, 187] width 42 height 10
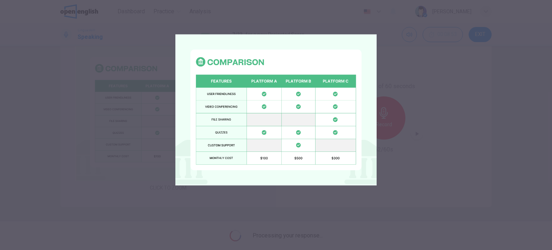
click at [175, 185] on img at bounding box center [275, 109] width 201 height 201
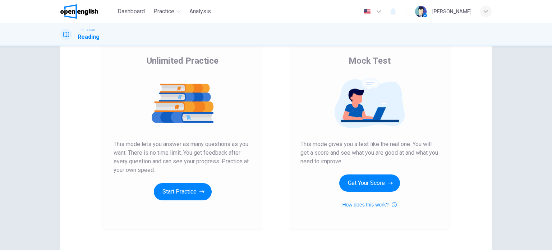
scroll to position [96, 0]
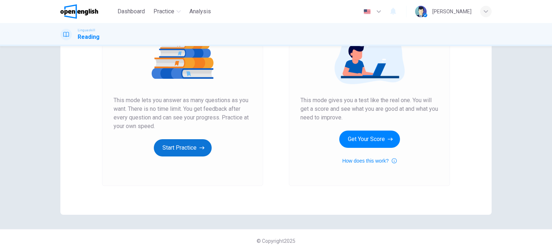
click at [186, 147] on button "Start Practice" at bounding box center [183, 147] width 58 height 17
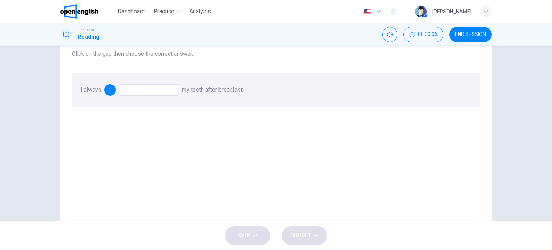
scroll to position [0, 0]
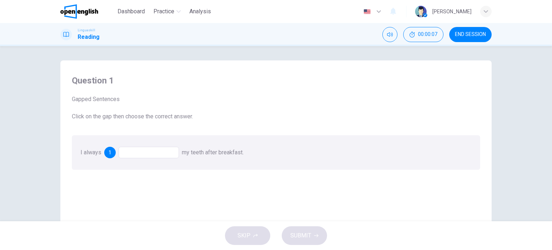
click at [139, 155] on div at bounding box center [149, 152] width 60 height 11
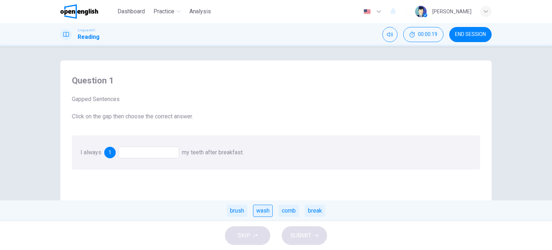
click at [261, 208] on div "wash" at bounding box center [263, 210] width 20 height 12
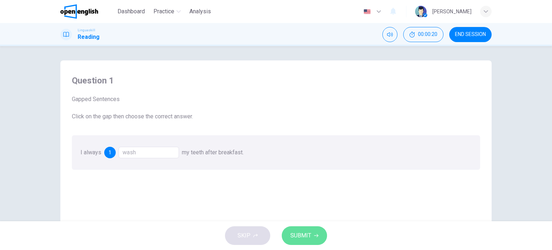
click at [306, 229] on button "SUBMIT" at bounding box center [304, 235] width 45 height 19
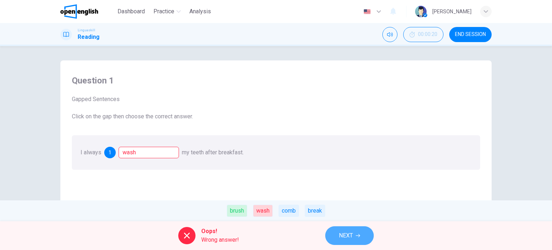
click at [343, 235] on span "NEXT" at bounding box center [346, 235] width 14 height 10
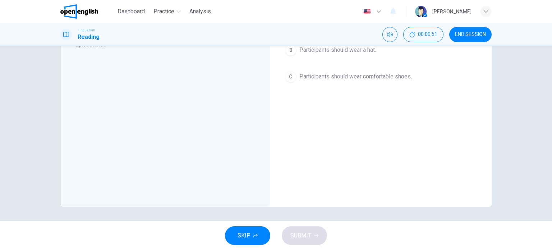
scroll to position [8, 0]
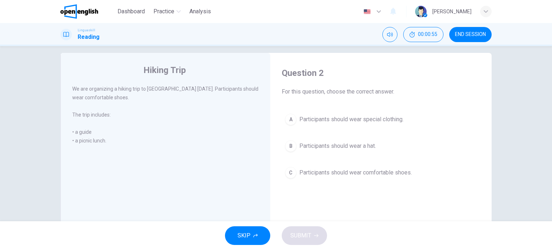
click at [290, 120] on div "A" at bounding box center [290, 119] width 11 height 11
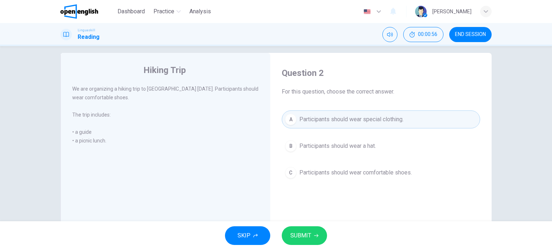
click at [303, 233] on span "SUBMIT" at bounding box center [300, 235] width 21 height 10
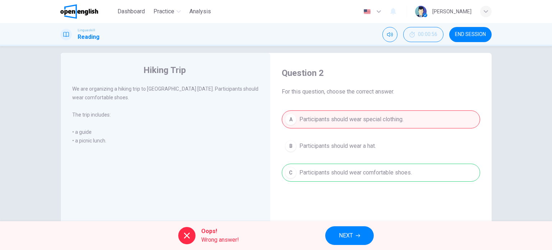
click at [344, 234] on span "NEXT" at bounding box center [346, 235] width 14 height 10
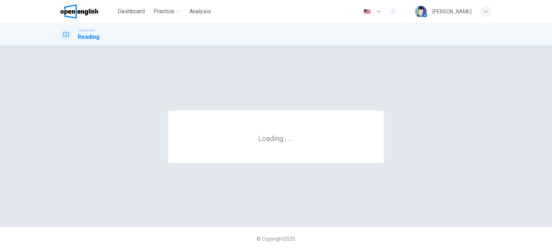
scroll to position [0, 0]
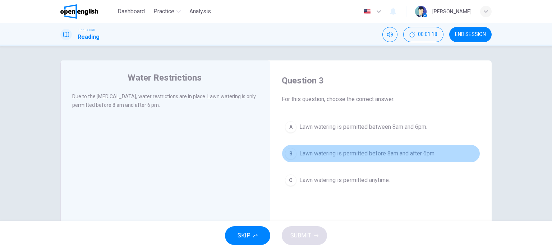
click at [290, 154] on div "B" at bounding box center [290, 153] width 11 height 11
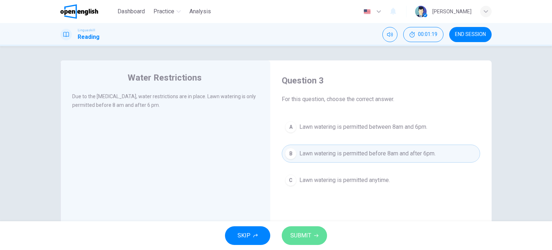
click at [311, 230] on button "SUBMIT" at bounding box center [304, 235] width 45 height 19
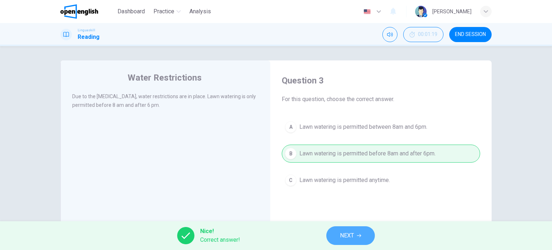
click at [352, 237] on span "NEXT" at bounding box center [347, 235] width 14 height 10
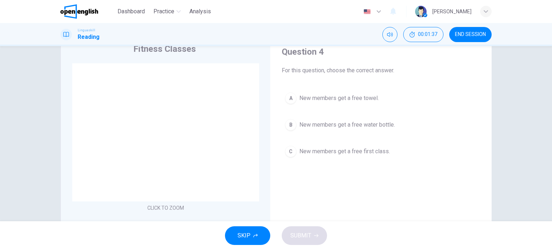
scroll to position [48, 0]
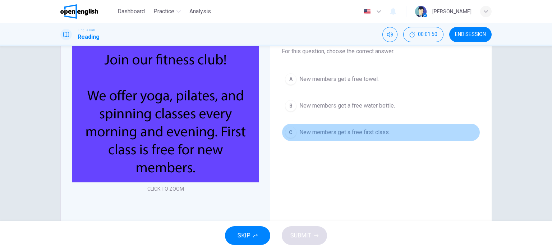
click at [339, 132] on span "New members get a free first class." at bounding box center [344, 132] width 91 height 9
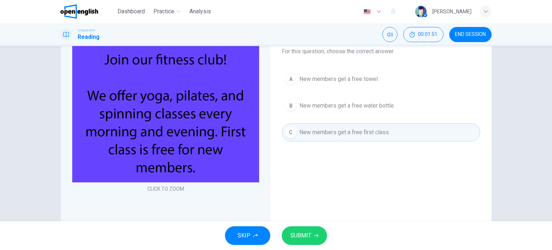
click at [304, 234] on span "SUBMIT" at bounding box center [300, 235] width 21 height 10
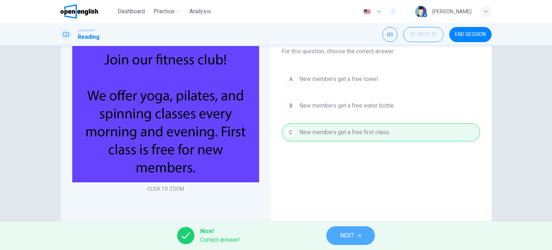
click at [349, 231] on span "NEXT" at bounding box center [347, 235] width 14 height 10
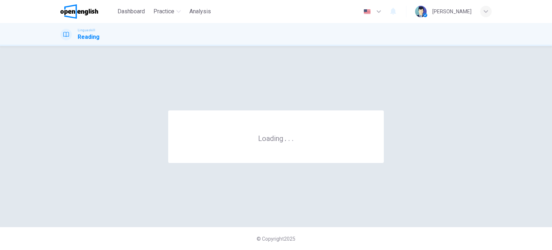
scroll to position [0, 0]
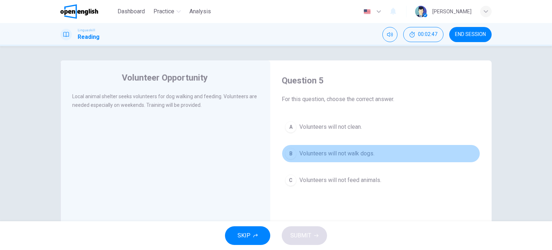
click at [320, 150] on span "Volunteers will not walk dogs." at bounding box center [336, 153] width 75 height 9
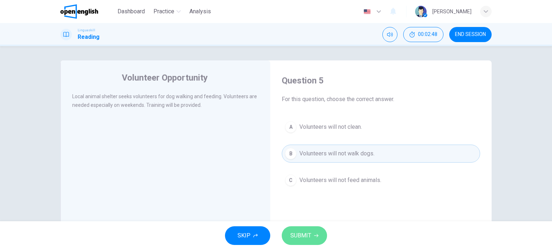
click at [297, 240] on span "SUBMIT" at bounding box center [300, 235] width 21 height 10
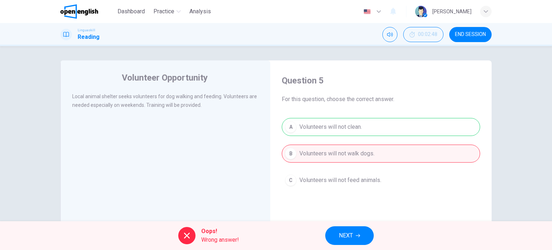
click at [339, 234] on span "NEXT" at bounding box center [346, 235] width 14 height 10
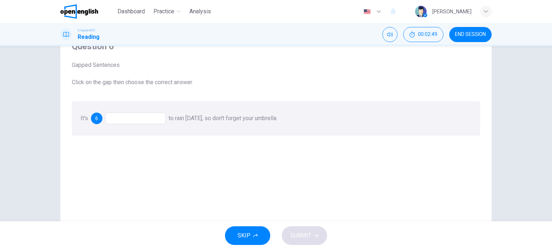
scroll to position [48, 0]
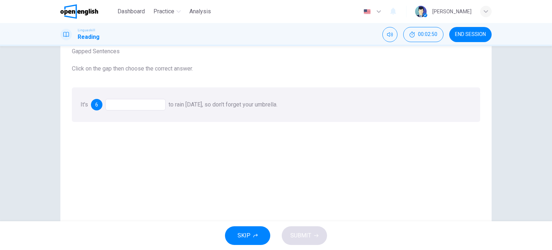
click at [129, 103] on div at bounding box center [135, 104] width 60 height 11
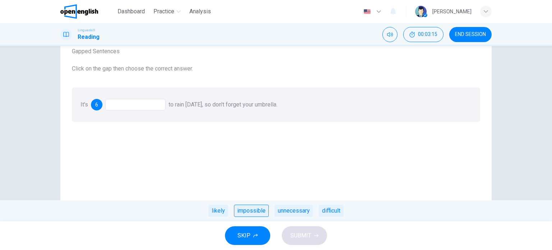
click at [244, 206] on div "impossible" at bounding box center [251, 210] width 35 height 12
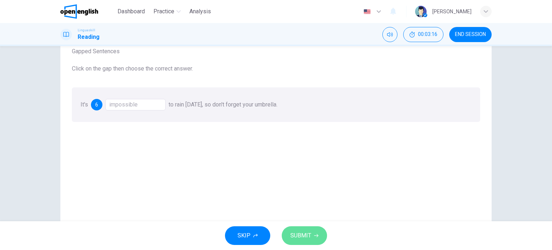
click at [295, 241] on button "SUBMIT" at bounding box center [304, 235] width 45 height 19
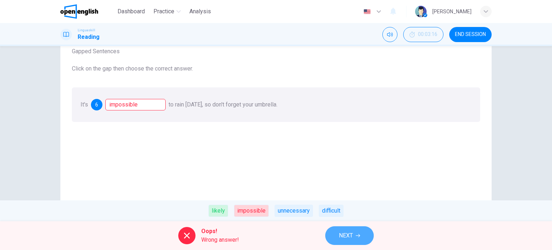
click at [355, 242] on button "NEXT" at bounding box center [349, 235] width 48 height 19
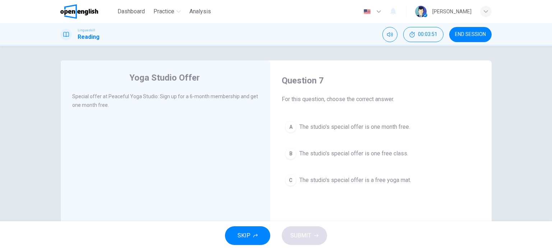
click at [321, 126] on span "The studio's special offer is one month free." at bounding box center [354, 126] width 111 height 9
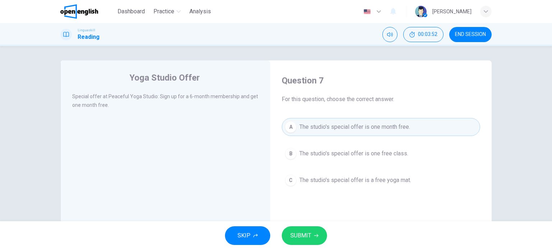
click at [309, 232] on span "SUBMIT" at bounding box center [300, 235] width 21 height 10
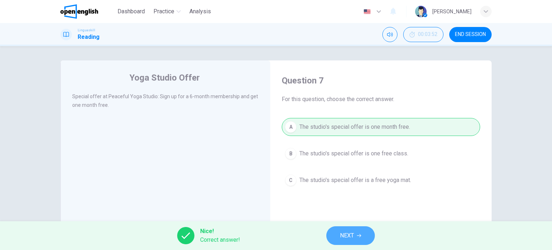
click at [347, 234] on span "NEXT" at bounding box center [347, 235] width 14 height 10
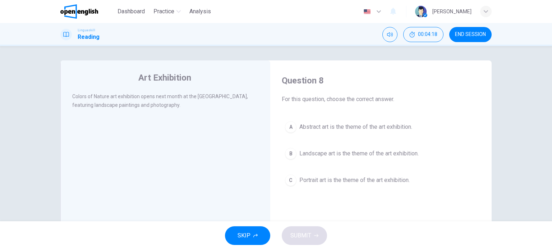
click at [301, 156] on span "Landscape art is the theme of the art exhibition." at bounding box center [358, 153] width 119 height 9
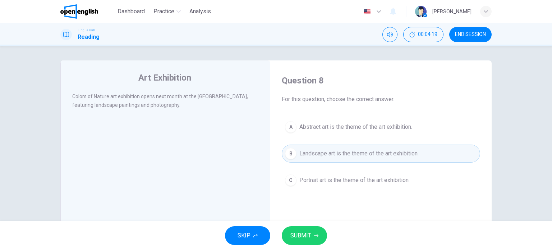
click at [305, 242] on button "SUBMIT" at bounding box center [304, 235] width 45 height 19
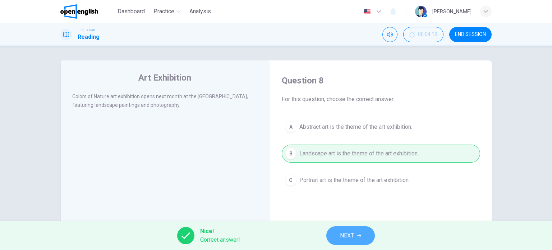
click at [339, 235] on button "NEXT" at bounding box center [350, 235] width 48 height 19
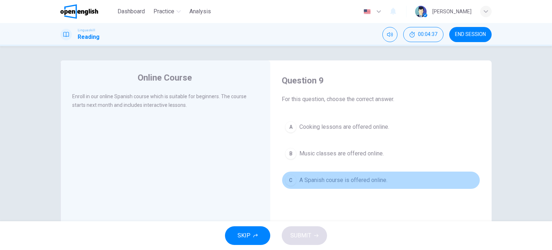
click at [351, 177] on span "A Spanish course is offered online." at bounding box center [343, 180] width 88 height 9
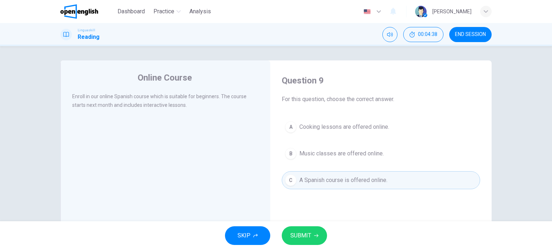
click at [309, 233] on span "SUBMIT" at bounding box center [300, 235] width 21 height 10
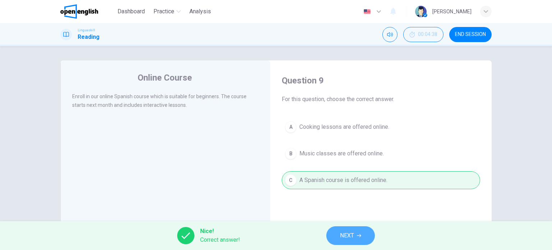
click at [335, 238] on button "NEXT" at bounding box center [350, 235] width 48 height 19
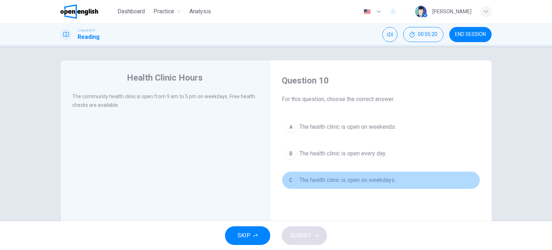
click at [340, 178] on span "The health clinic is open on weekdays." at bounding box center [347, 180] width 96 height 9
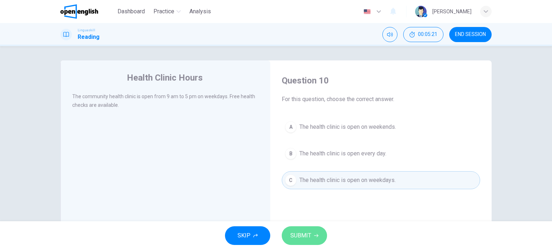
click at [306, 234] on span "SUBMIT" at bounding box center [300, 235] width 21 height 10
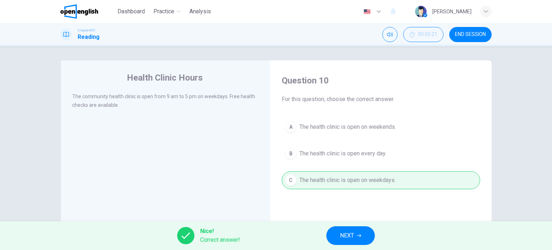
click at [338, 237] on button "NEXT" at bounding box center [350, 235] width 48 height 19
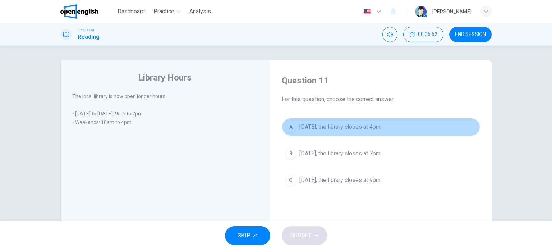
click at [334, 124] on span "[DATE], the library closes at 4pm" at bounding box center [339, 126] width 81 height 9
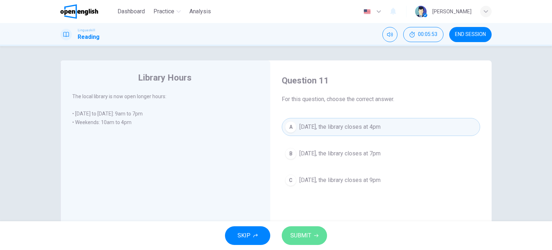
click at [297, 227] on button "SUBMIT" at bounding box center [304, 235] width 45 height 19
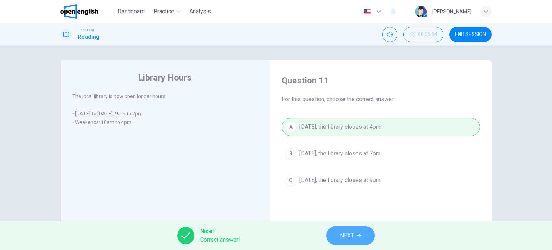
click at [351, 238] on span "NEXT" at bounding box center [347, 235] width 14 height 10
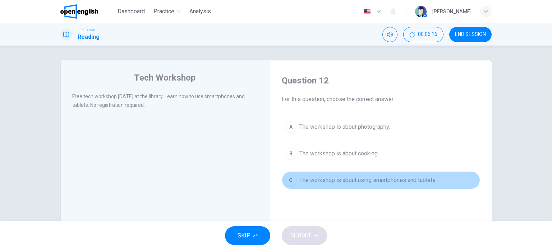
click at [388, 178] on span "The workshop is about using smartphones and tablets." at bounding box center [367, 180] width 137 height 9
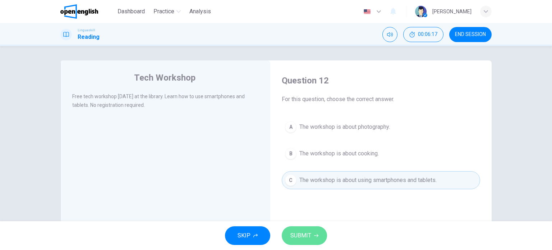
click at [301, 231] on span "SUBMIT" at bounding box center [300, 235] width 21 height 10
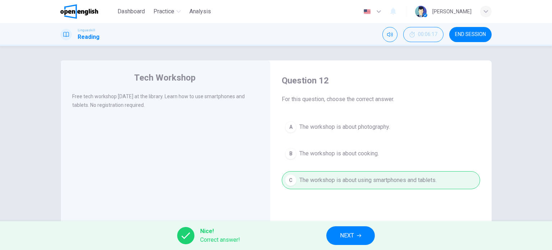
click at [353, 238] on span "NEXT" at bounding box center [347, 235] width 14 height 10
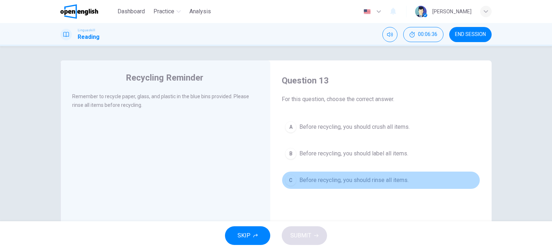
click at [340, 178] on span "Before recycling, you should rinse all items." at bounding box center [353, 180] width 109 height 9
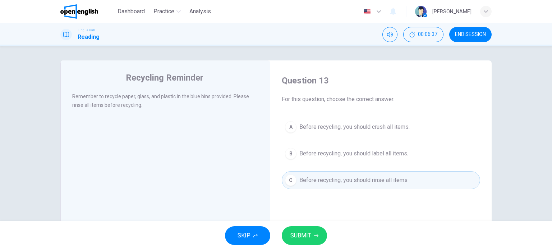
click at [312, 236] on button "SUBMIT" at bounding box center [304, 235] width 45 height 19
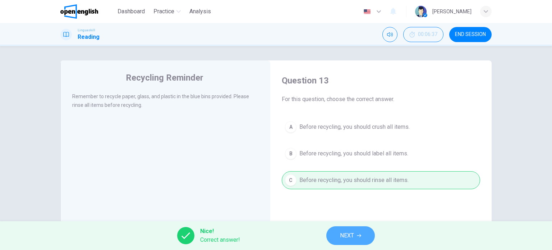
click at [341, 233] on span "NEXT" at bounding box center [347, 235] width 14 height 10
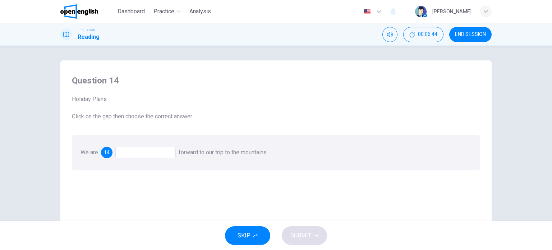
click at [129, 151] on div at bounding box center [145, 152] width 60 height 11
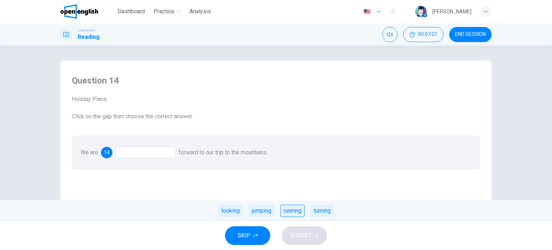
click at [292, 206] on div "running" at bounding box center [292, 210] width 24 height 12
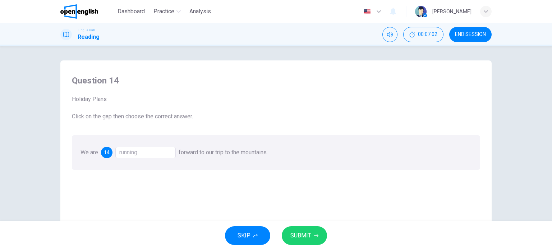
click at [294, 230] on button "SUBMIT" at bounding box center [304, 235] width 45 height 19
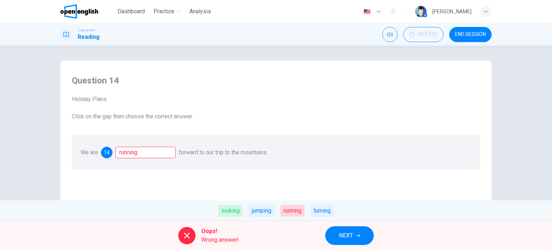
click at [347, 235] on span "NEXT" at bounding box center [346, 235] width 14 height 10
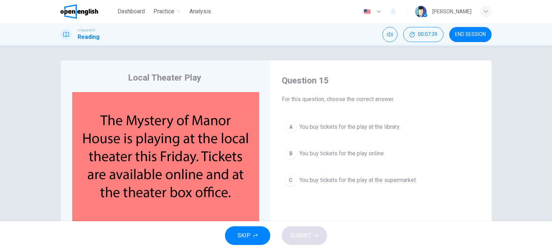
click at [341, 152] on span "You buy tickets for the play online." at bounding box center [341, 153] width 85 height 9
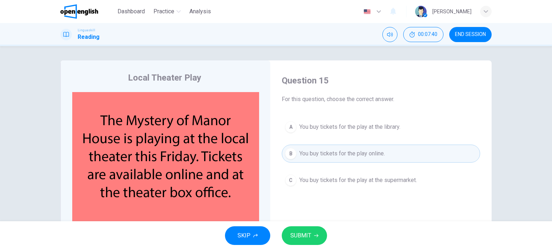
click at [304, 230] on span "SUBMIT" at bounding box center [300, 235] width 21 height 10
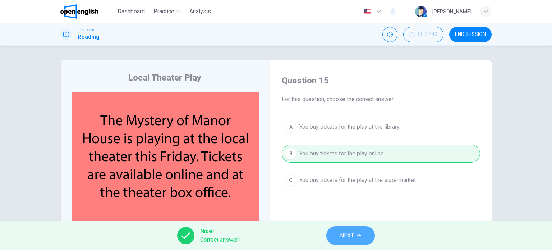
click at [337, 235] on button "NEXT" at bounding box center [350, 235] width 48 height 19
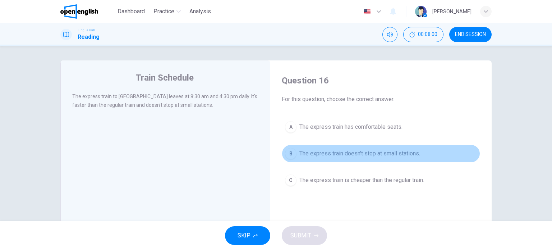
click at [337, 149] on span "The express train doesn't stop at small stations." at bounding box center [359, 153] width 121 height 9
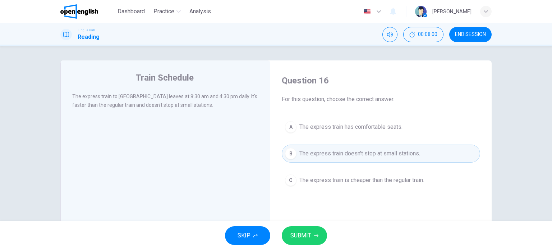
click at [306, 235] on span "SUBMIT" at bounding box center [300, 235] width 21 height 10
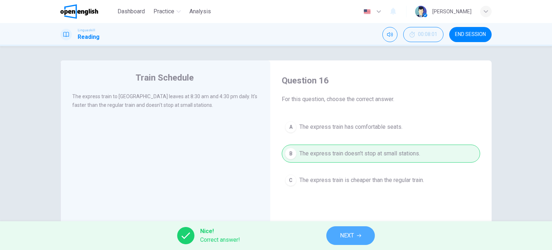
click at [357, 236] on icon "button" at bounding box center [359, 235] width 4 height 4
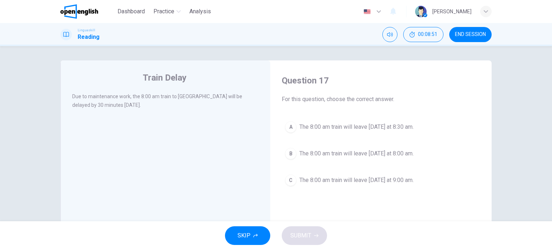
click at [355, 128] on span "The 8:00 am train will leave [DATE] at 8:30 am." at bounding box center [356, 126] width 114 height 9
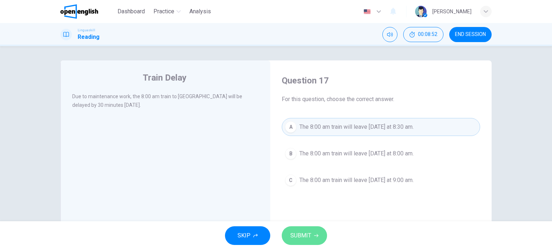
click at [307, 230] on span "SUBMIT" at bounding box center [300, 235] width 21 height 10
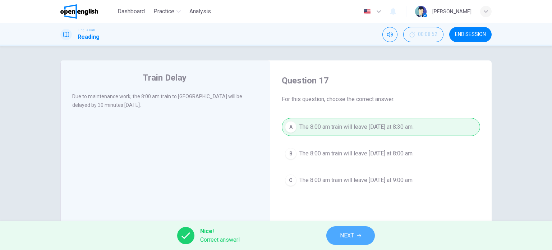
click at [350, 233] on span "NEXT" at bounding box center [347, 235] width 14 height 10
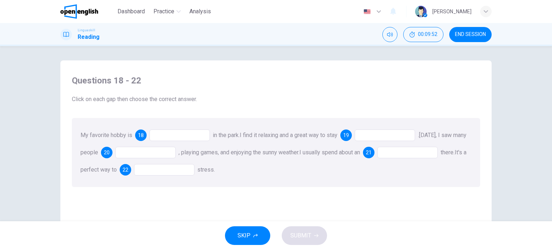
click at [182, 133] on div at bounding box center [179, 134] width 60 height 11
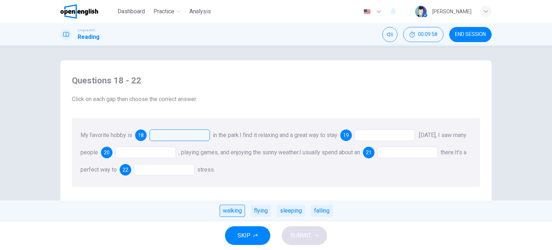
click at [230, 211] on div "walking" at bounding box center [232, 210] width 26 height 12
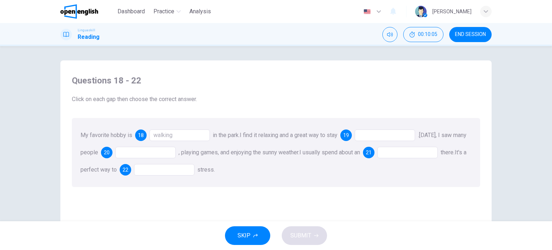
click at [382, 132] on div at bounding box center [385, 134] width 60 height 11
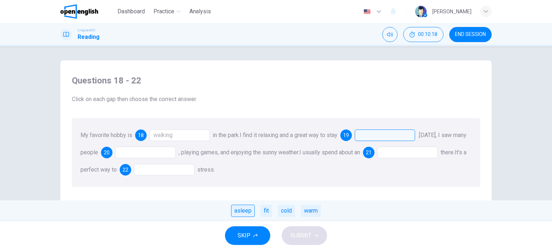
click at [247, 210] on div "asleep" at bounding box center [243, 210] width 24 height 12
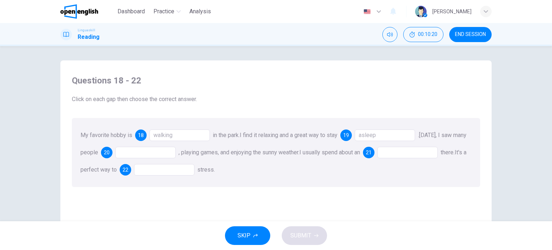
click at [138, 153] on div at bounding box center [145, 152] width 60 height 11
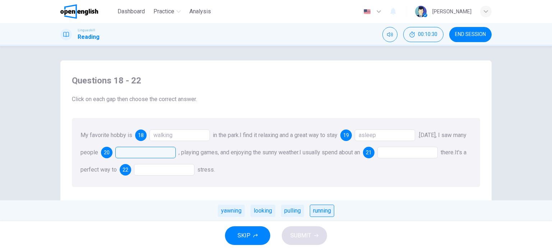
click at [315, 207] on div "running" at bounding box center [322, 210] width 24 height 12
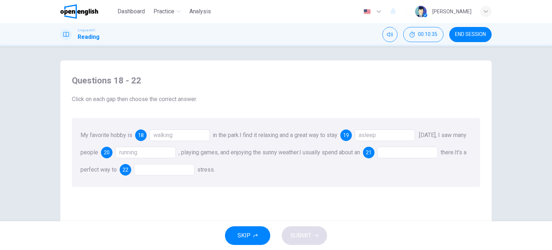
click at [404, 149] on div at bounding box center [407, 152] width 60 height 11
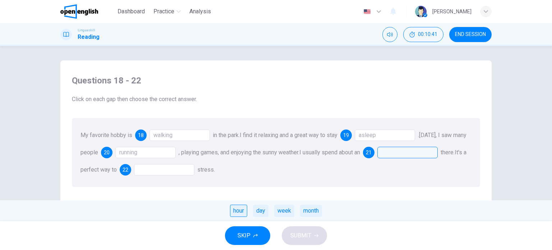
click at [237, 210] on div "hour" at bounding box center [238, 210] width 17 height 12
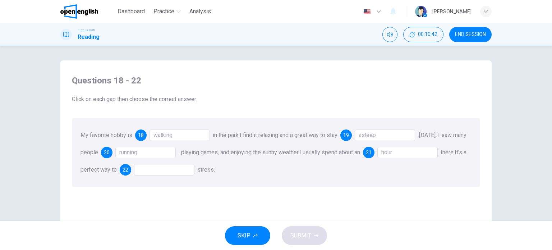
click at [173, 169] on div at bounding box center [164, 169] width 60 height 11
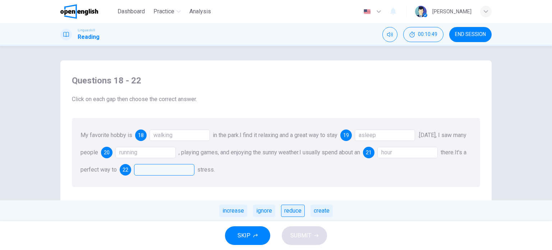
click at [287, 210] on div "reduce" at bounding box center [293, 210] width 24 height 12
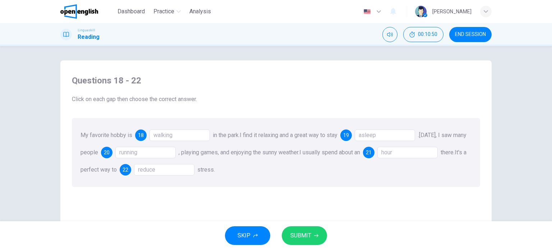
click at [296, 236] on span "SUBMIT" at bounding box center [300, 235] width 21 height 10
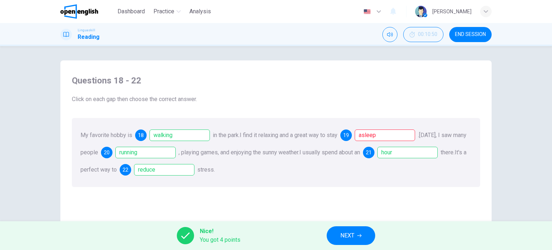
click at [347, 230] on span "NEXT" at bounding box center [347, 235] width 14 height 10
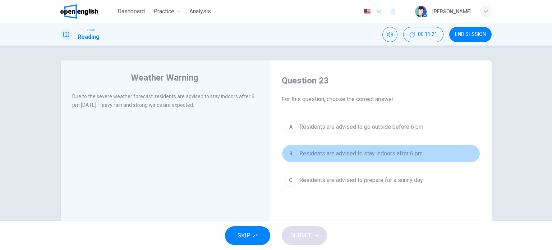
click at [352, 150] on span "Residents are advised to stay indoors after 6 pm" at bounding box center [360, 153] width 123 height 9
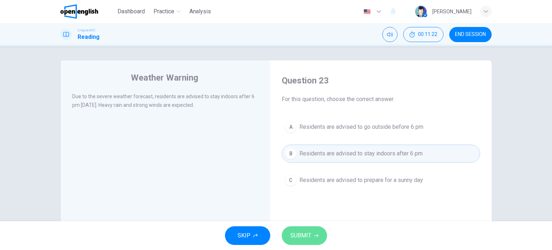
click at [302, 235] on span "SUBMIT" at bounding box center [300, 235] width 21 height 10
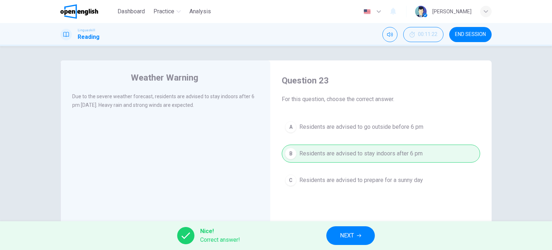
click at [343, 225] on div "Nice! Correct answer! NEXT" at bounding box center [276, 235] width 552 height 29
click at [341, 232] on span "NEXT" at bounding box center [347, 235] width 14 height 10
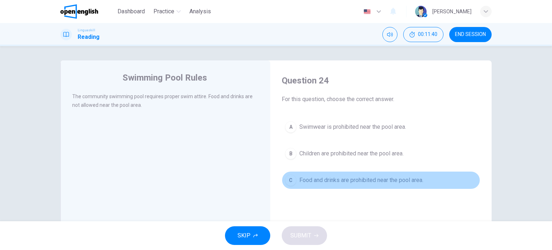
click at [353, 176] on span "Food and drinks are prohibited near the pool area." at bounding box center [361, 180] width 124 height 9
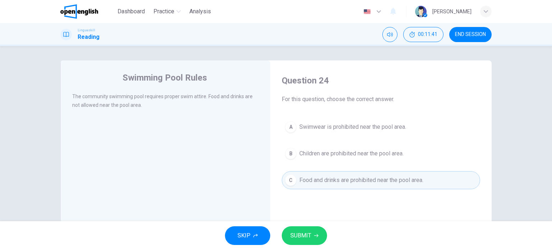
click at [313, 236] on button "SUBMIT" at bounding box center [304, 235] width 45 height 19
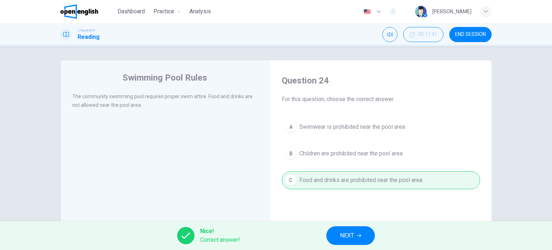
click at [348, 235] on span "NEXT" at bounding box center [347, 235] width 14 height 10
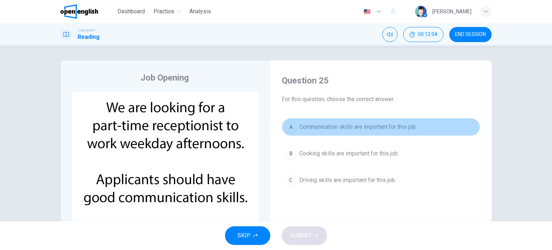
click at [351, 125] on span "Communication skills are important for this job." at bounding box center [357, 126] width 117 height 9
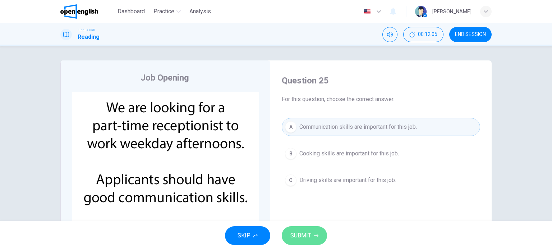
click at [307, 235] on span "SUBMIT" at bounding box center [300, 235] width 21 height 10
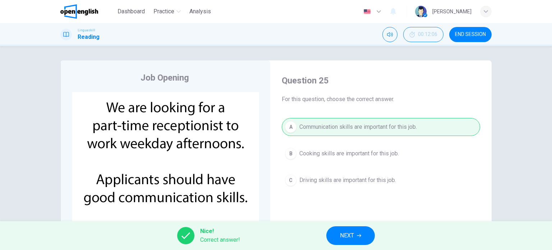
click at [352, 237] on span "NEXT" at bounding box center [347, 235] width 14 height 10
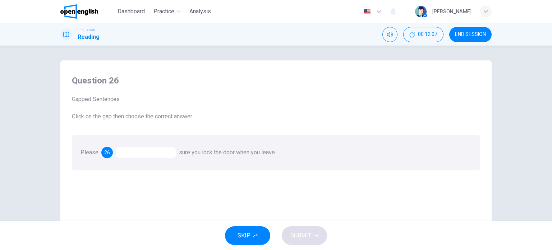
click at [120, 151] on div at bounding box center [146, 152] width 60 height 11
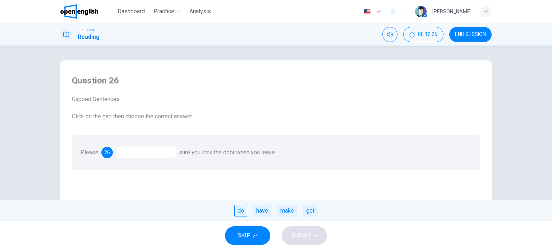
click at [239, 210] on div "do" at bounding box center [240, 210] width 13 height 12
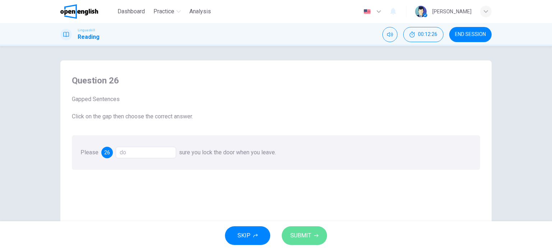
click at [296, 235] on span "SUBMIT" at bounding box center [300, 235] width 21 height 10
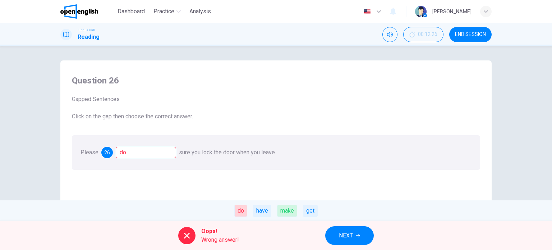
click at [341, 238] on span "NEXT" at bounding box center [346, 235] width 14 height 10
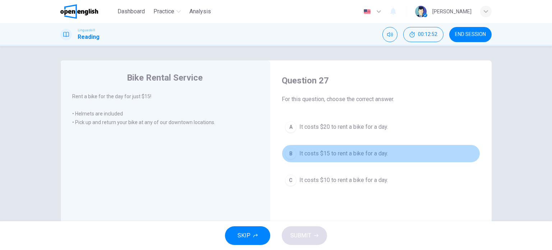
click at [319, 152] on span "It costs $15 to rent a bike for a day." at bounding box center [343, 153] width 89 height 9
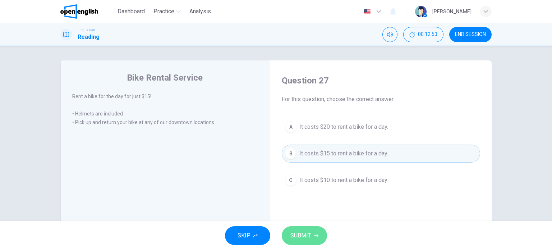
click at [302, 239] on span "SUBMIT" at bounding box center [300, 235] width 21 height 10
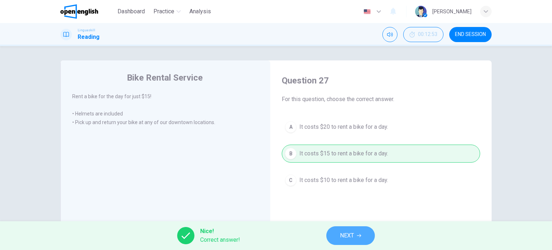
click at [349, 235] on span "NEXT" at bounding box center [347, 235] width 14 height 10
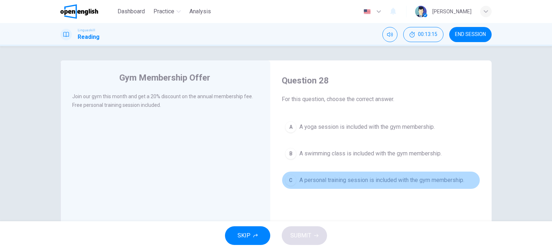
click at [346, 179] on span "A personal training session is included with the gym membership." at bounding box center [381, 180] width 165 height 9
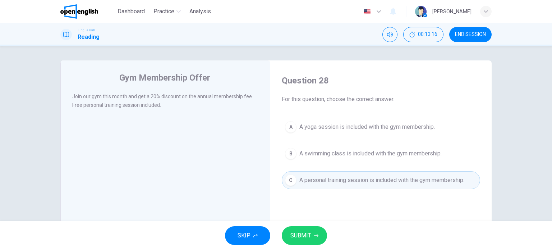
click at [299, 235] on div "SKIP SUBMIT" at bounding box center [276, 235] width 552 height 29
click at [297, 236] on span "SUBMIT" at bounding box center [300, 235] width 21 height 10
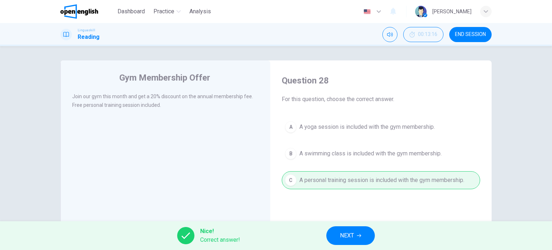
click at [353, 235] on span "NEXT" at bounding box center [347, 235] width 14 height 10
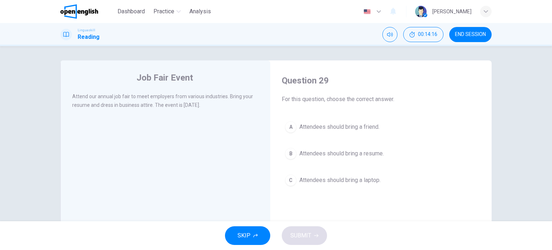
click at [328, 155] on span "Attendees should bring a resume." at bounding box center [341, 153] width 84 height 9
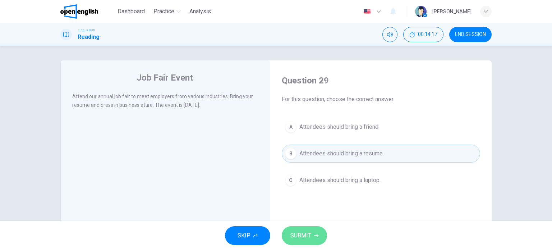
click at [302, 235] on span "SUBMIT" at bounding box center [300, 235] width 21 height 10
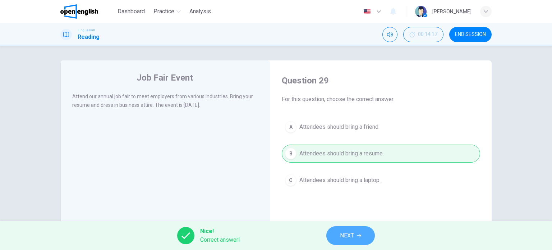
click at [341, 234] on span "NEXT" at bounding box center [347, 235] width 14 height 10
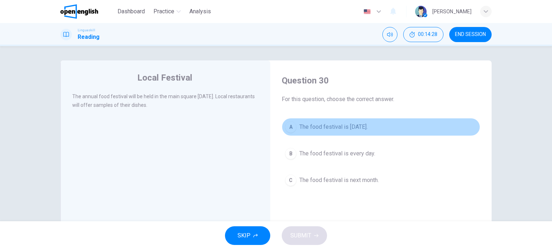
click at [354, 129] on span "The food festival is [DATE]." at bounding box center [333, 126] width 68 height 9
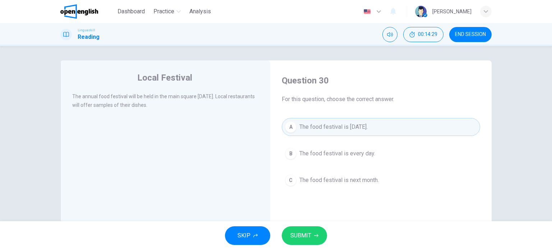
click at [296, 235] on span "SUBMIT" at bounding box center [300, 235] width 21 height 10
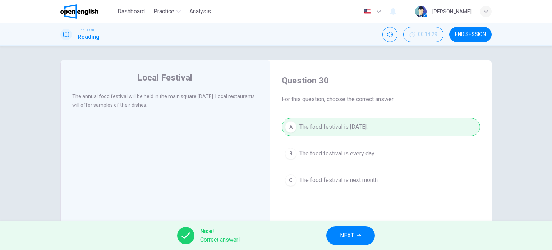
click at [350, 233] on span "NEXT" at bounding box center [347, 235] width 14 height 10
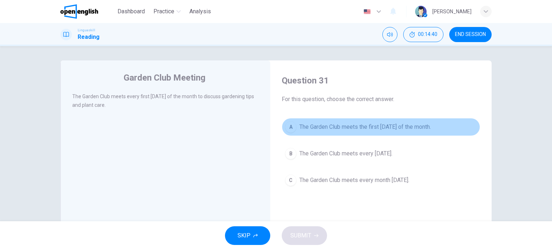
click at [408, 126] on span "The Garden Club meets the first [DATE] of the month." at bounding box center [364, 126] width 131 height 9
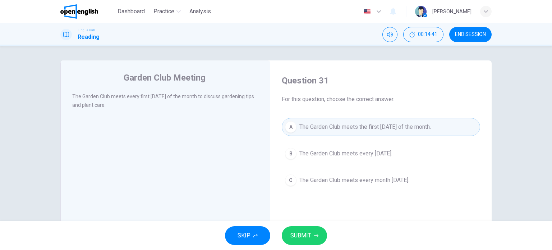
click at [291, 231] on span "SUBMIT" at bounding box center [300, 235] width 21 height 10
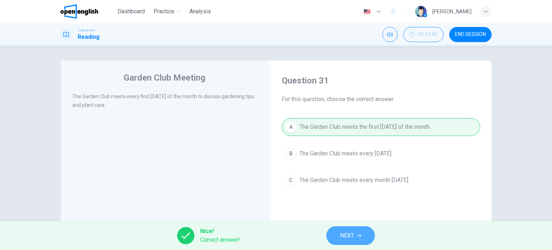
click at [349, 233] on span "NEXT" at bounding box center [347, 235] width 14 height 10
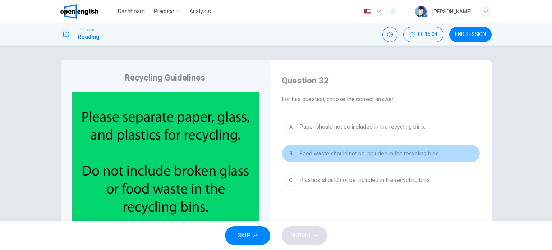
click at [389, 150] on span "Food waste should not be included in the recycling bins." at bounding box center [369, 153] width 140 height 9
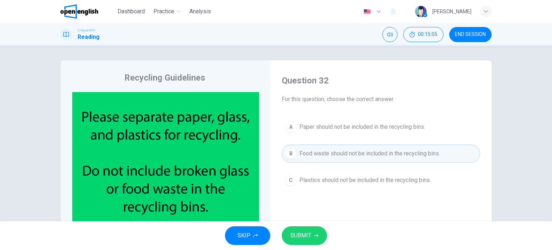
click at [300, 236] on span "SUBMIT" at bounding box center [300, 235] width 21 height 10
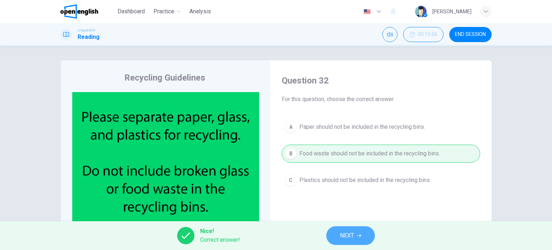
click at [342, 232] on span "NEXT" at bounding box center [347, 235] width 14 height 10
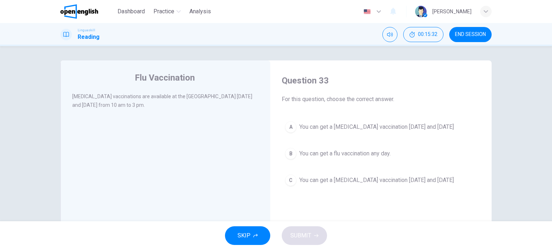
click at [372, 125] on span "You can get a [MEDICAL_DATA] vaccination [DATE] and [DATE]" at bounding box center [376, 126] width 154 height 9
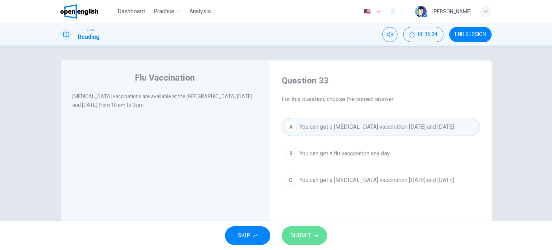
click at [299, 232] on span "SUBMIT" at bounding box center [300, 235] width 21 height 10
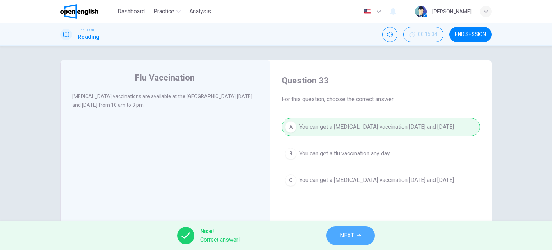
click at [344, 238] on span "NEXT" at bounding box center [347, 235] width 14 height 10
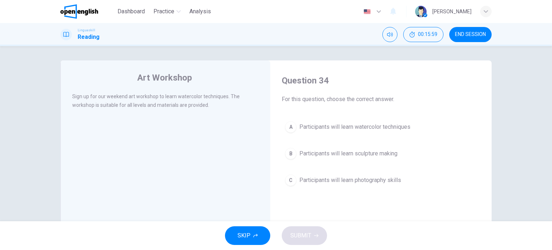
click at [358, 125] on span "Participants will learn watercolor techniques" at bounding box center [354, 126] width 111 height 9
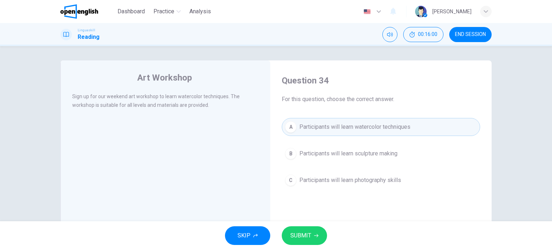
click at [302, 236] on span "SUBMIT" at bounding box center [300, 235] width 21 height 10
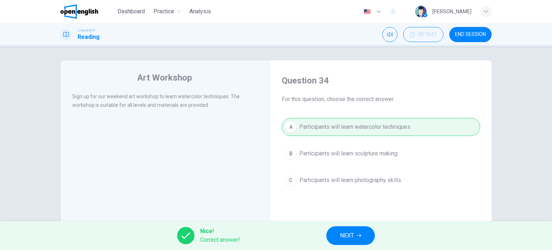
click at [352, 237] on span "NEXT" at bounding box center [347, 235] width 14 height 10
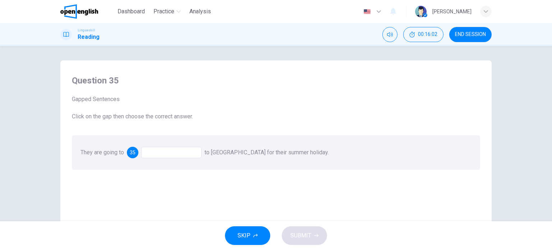
click at [148, 149] on div at bounding box center [171, 152] width 60 height 11
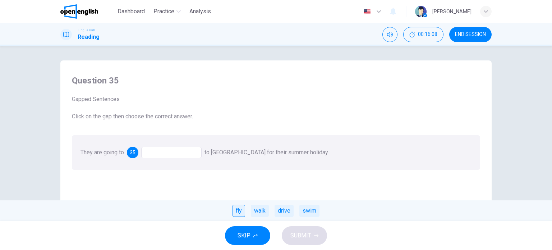
click at [240, 209] on div "fly" at bounding box center [238, 210] width 13 height 12
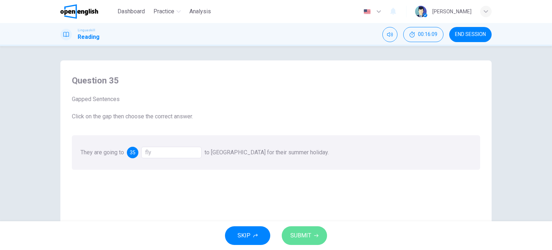
click at [316, 239] on button "SUBMIT" at bounding box center [304, 235] width 45 height 19
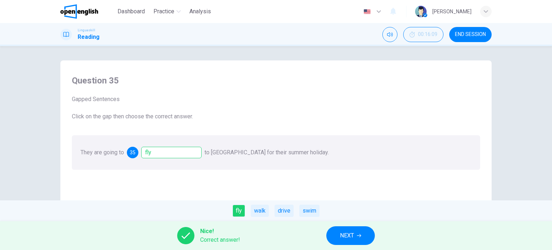
click at [345, 234] on span "NEXT" at bounding box center [347, 235] width 14 height 10
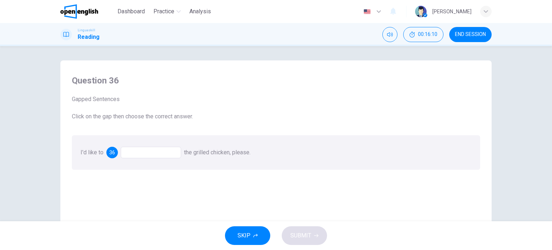
click at [141, 150] on div at bounding box center [151, 152] width 60 height 11
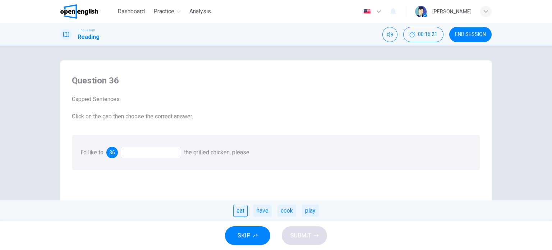
click at [236, 209] on div "eat" at bounding box center [240, 210] width 14 height 12
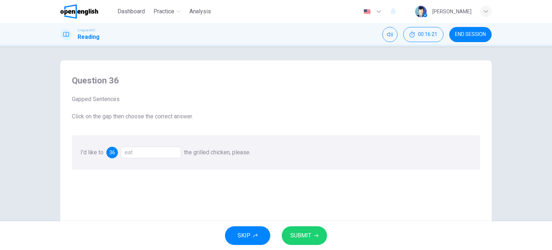
click at [305, 235] on span "SUBMIT" at bounding box center [300, 235] width 21 height 10
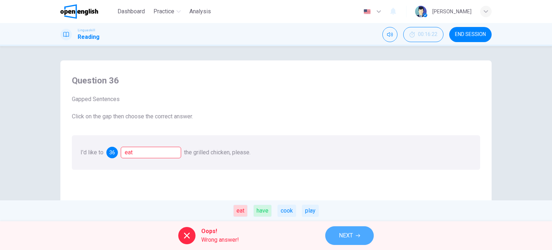
click at [335, 232] on button "NEXT" at bounding box center [349, 235] width 48 height 19
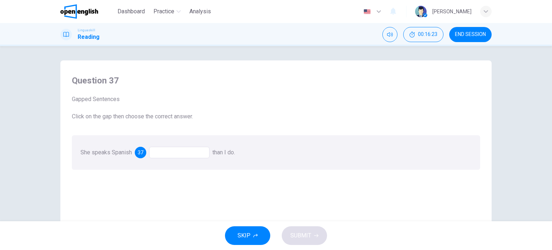
click at [154, 150] on div at bounding box center [179, 152] width 60 height 11
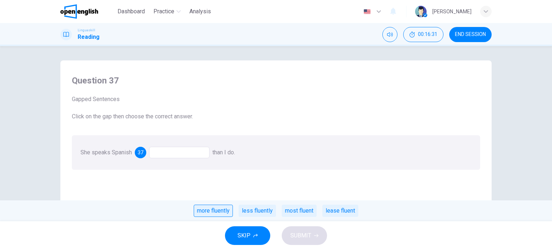
click at [207, 211] on div "more fluently" at bounding box center [213, 210] width 39 height 12
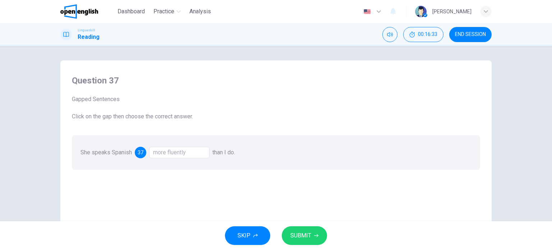
click at [292, 232] on span "SUBMIT" at bounding box center [300, 235] width 21 height 10
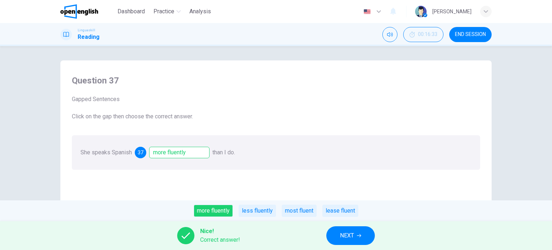
click at [343, 238] on span "NEXT" at bounding box center [347, 235] width 14 height 10
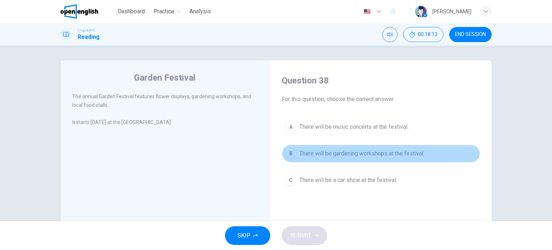
click at [353, 152] on span "There will be gardening workshops at the festival." at bounding box center [361, 153] width 125 height 9
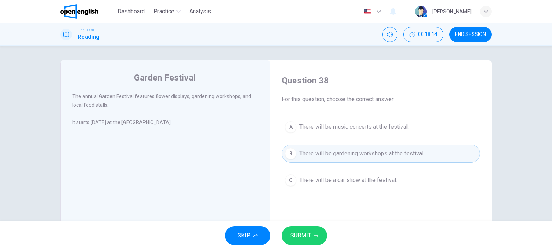
click at [298, 238] on span "SUBMIT" at bounding box center [300, 235] width 21 height 10
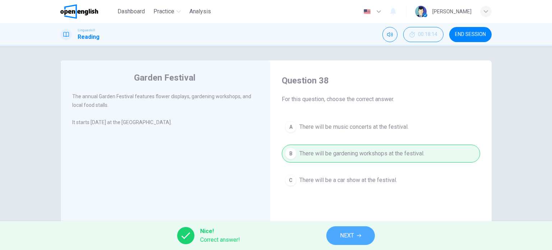
click at [351, 230] on button "NEXT" at bounding box center [350, 235] width 48 height 19
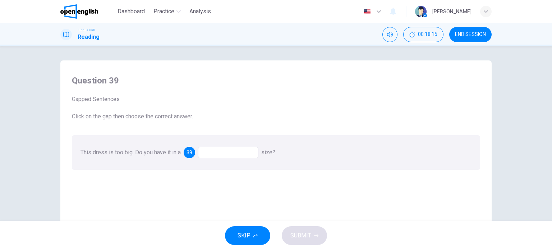
click at [211, 149] on div at bounding box center [228, 152] width 60 height 11
click at [207, 150] on div at bounding box center [228, 152] width 60 height 11
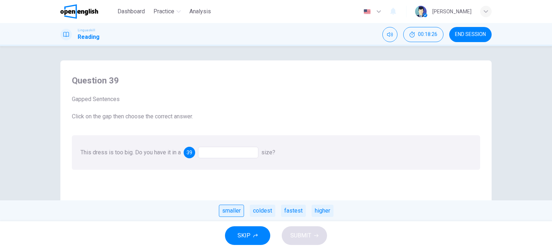
click at [228, 210] on div "smaller" at bounding box center [231, 210] width 25 height 12
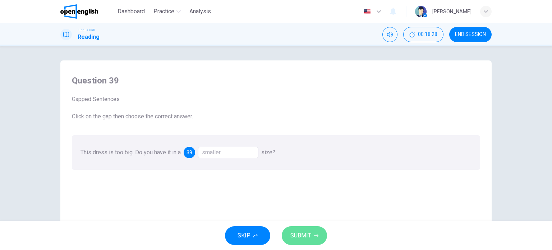
click at [305, 235] on span "SUBMIT" at bounding box center [300, 235] width 21 height 10
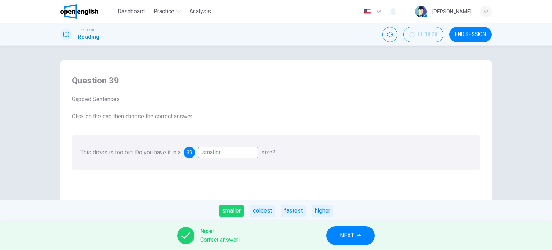
click at [348, 233] on span "NEXT" at bounding box center [347, 235] width 14 height 10
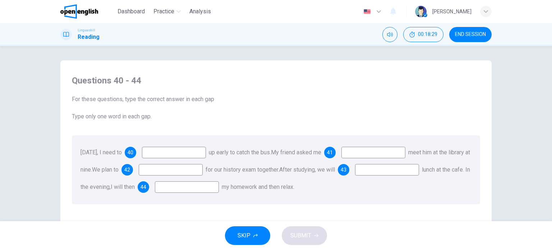
click at [159, 149] on input at bounding box center [174, 152] width 64 height 11
click at [162, 150] on input at bounding box center [174, 152] width 64 height 11
click at [154, 156] on input at bounding box center [174, 152] width 64 height 11
click at [149, 155] on div "40" at bounding box center [165, 152] width 81 height 11
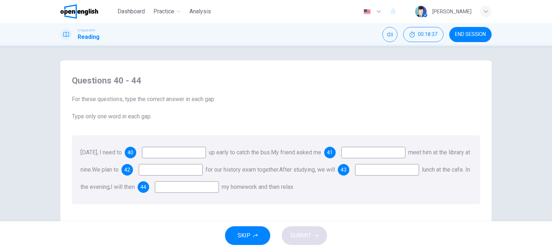
click at [149, 155] on div "40" at bounding box center [165, 152] width 81 height 11
click at [135, 153] on div "40" at bounding box center [130, 152] width 11 height 11
click at [155, 150] on input at bounding box center [174, 152] width 64 height 11
click at [154, 156] on input at bounding box center [174, 152] width 64 height 11
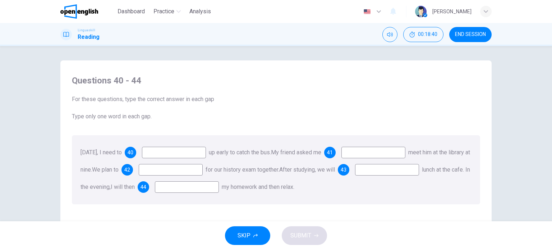
click at [154, 156] on input at bounding box center [174, 152] width 64 height 11
click at [159, 154] on input at bounding box center [174, 152] width 64 height 11
click at [376, 154] on input at bounding box center [373, 152] width 64 height 11
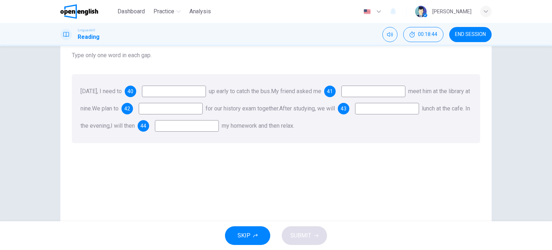
scroll to position [48, 0]
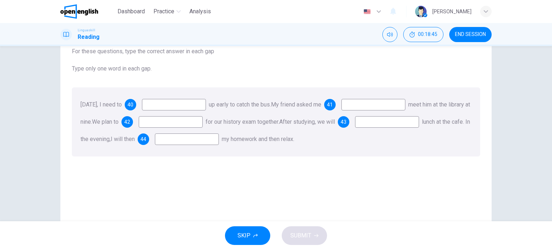
click at [133, 106] on span "40" at bounding box center [131, 104] width 6 height 5
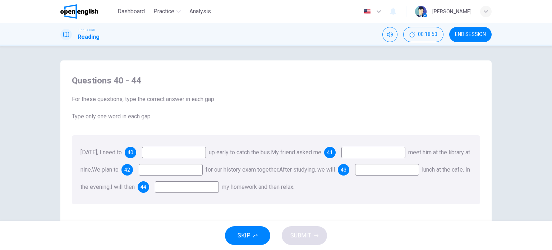
click at [161, 149] on input at bounding box center [174, 152] width 64 height 11
click at [157, 157] on input at bounding box center [174, 152] width 64 height 11
type input "***"
click at [388, 150] on input at bounding box center [373, 152] width 64 height 11
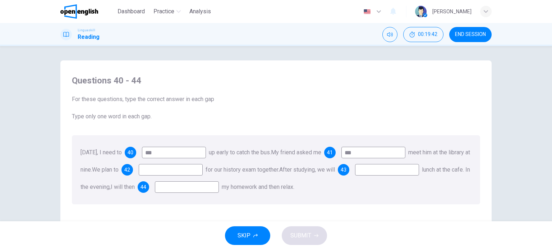
type input "***"
click at [201, 171] on input at bounding box center [171, 169] width 64 height 11
type input "*****"
click at [355, 175] on input at bounding box center [387, 169] width 64 height 11
type input "*****"
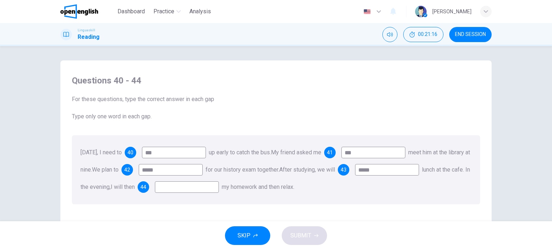
click at [219, 189] on input at bounding box center [187, 186] width 64 height 11
click at [219, 185] on input at bounding box center [187, 186] width 64 height 11
type input "**"
drag, startPoint x: 305, startPoint y: 227, endPoint x: 301, endPoint y: 231, distance: 4.8
click at [303, 228] on button "SUBMIT" at bounding box center [304, 235] width 45 height 19
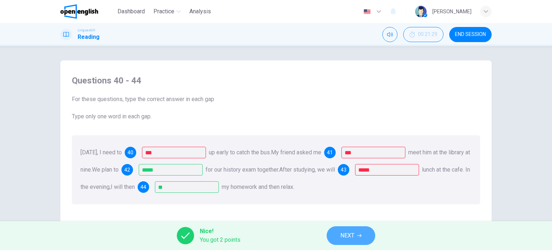
click at [343, 232] on span "NEXT" at bounding box center [347, 235] width 14 height 10
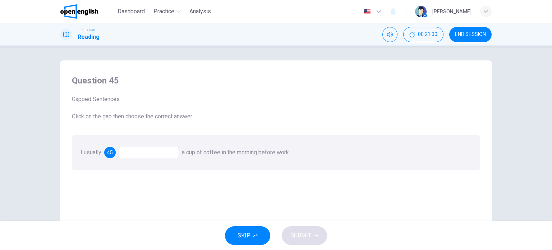
click at [129, 149] on div at bounding box center [149, 152] width 60 height 11
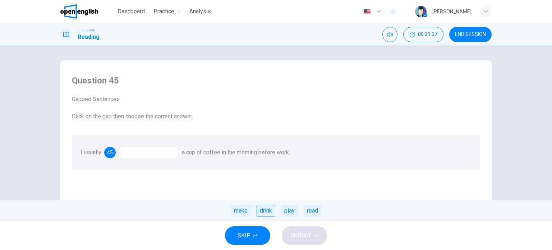
click at [262, 213] on div "drink" at bounding box center [265, 210] width 19 height 12
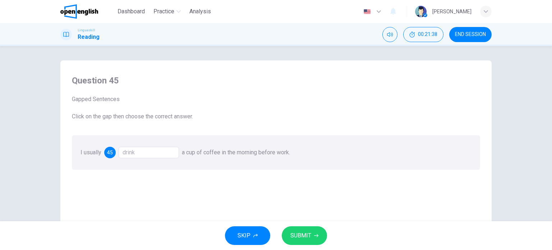
click at [294, 237] on span "SUBMIT" at bounding box center [300, 235] width 21 height 10
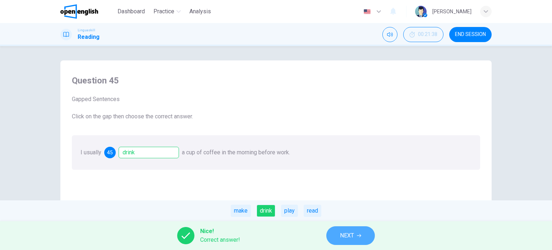
click at [343, 232] on span "NEXT" at bounding box center [347, 235] width 14 height 10
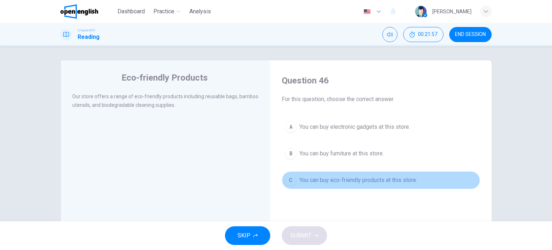
click at [341, 181] on span "You can buy eco-friendly products at this store." at bounding box center [358, 180] width 118 height 9
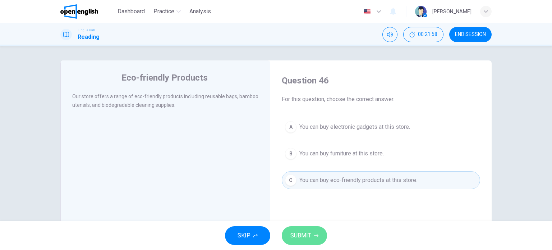
click at [305, 232] on span "SUBMIT" at bounding box center [300, 235] width 21 height 10
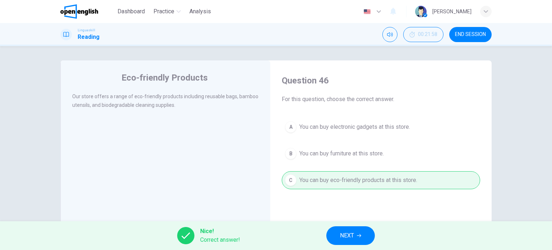
click at [351, 233] on span "NEXT" at bounding box center [347, 235] width 14 height 10
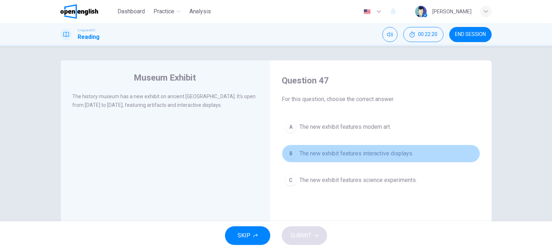
click at [347, 153] on span "The new exhibit features interactive displays." at bounding box center [356, 153] width 114 height 9
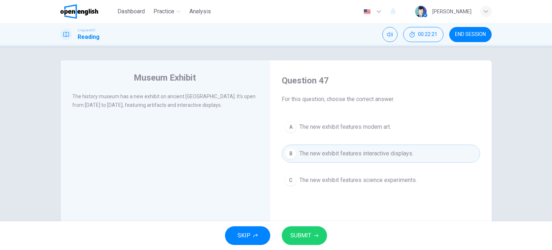
click at [302, 232] on span "SUBMIT" at bounding box center [300, 235] width 21 height 10
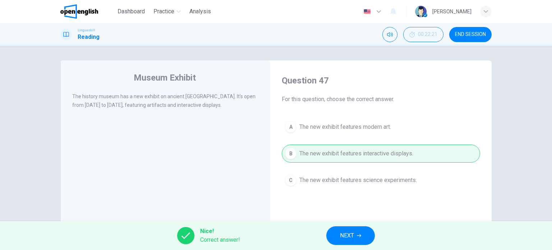
click at [343, 236] on span "NEXT" at bounding box center [347, 235] width 14 height 10
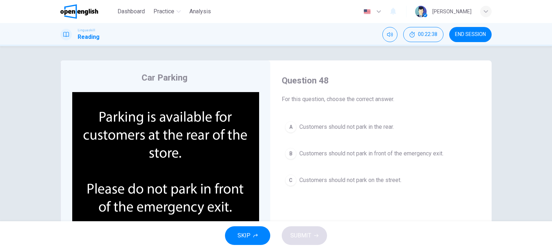
click at [372, 153] on span "Customers should not park in front of the emergency exit." at bounding box center [371, 153] width 144 height 9
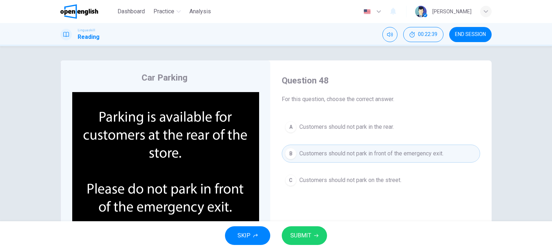
click at [304, 237] on span "SUBMIT" at bounding box center [300, 235] width 21 height 10
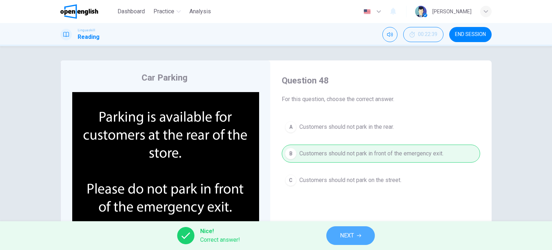
click at [348, 236] on span "NEXT" at bounding box center [347, 235] width 14 height 10
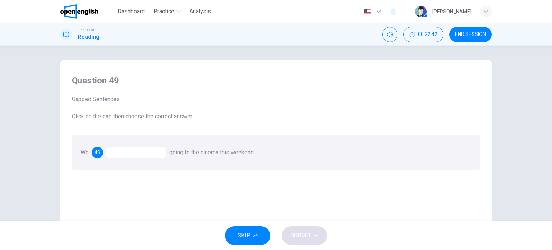
click at [121, 149] on div at bounding box center [136, 152] width 60 height 11
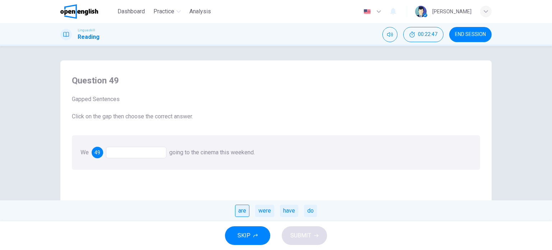
click at [241, 209] on div "are" at bounding box center [242, 210] width 14 height 12
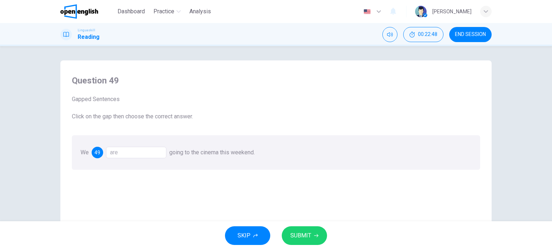
click at [307, 235] on span "SUBMIT" at bounding box center [300, 235] width 21 height 10
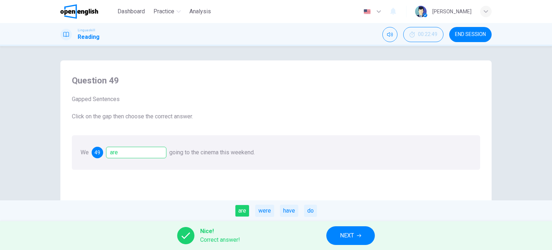
click at [339, 231] on button "NEXT" at bounding box center [350, 235] width 48 height 19
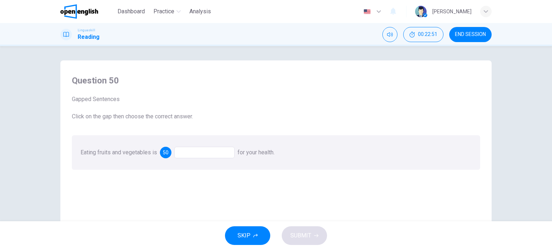
click at [195, 153] on div at bounding box center [204, 152] width 60 height 11
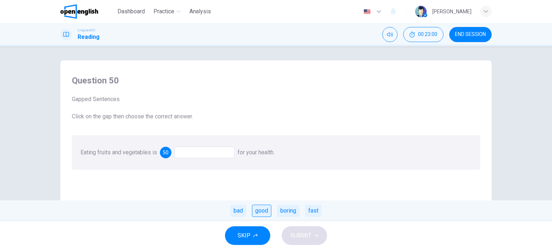
click at [257, 209] on div "good" at bounding box center [261, 210] width 19 height 12
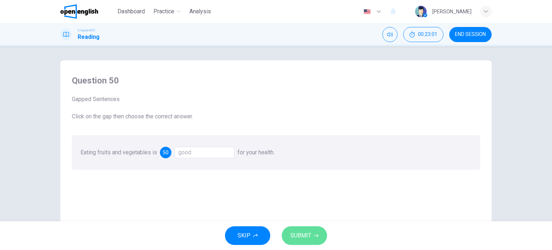
click at [305, 230] on span "SUBMIT" at bounding box center [300, 235] width 21 height 10
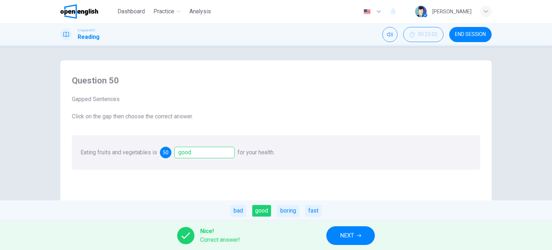
click at [353, 235] on span "NEXT" at bounding box center [347, 235] width 14 height 10
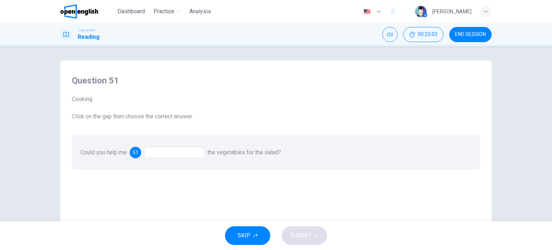
click at [151, 154] on div at bounding box center [174, 152] width 60 height 11
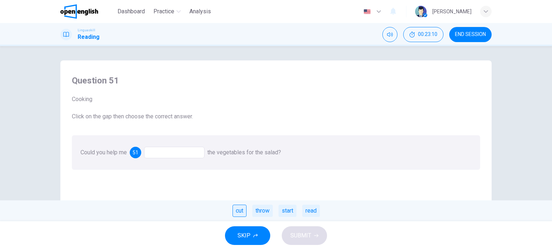
click at [233, 213] on div "cut" at bounding box center [239, 210] width 14 height 12
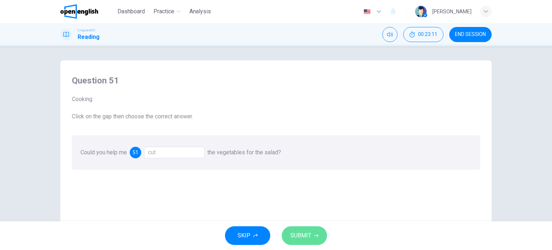
click at [306, 238] on span "SUBMIT" at bounding box center [300, 235] width 21 height 10
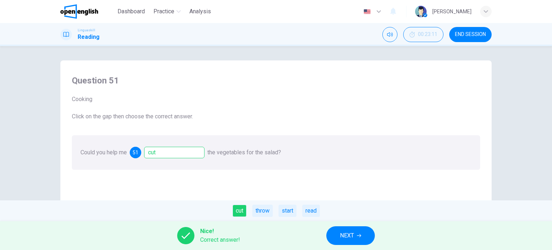
click at [341, 237] on span "NEXT" at bounding box center [347, 235] width 14 height 10
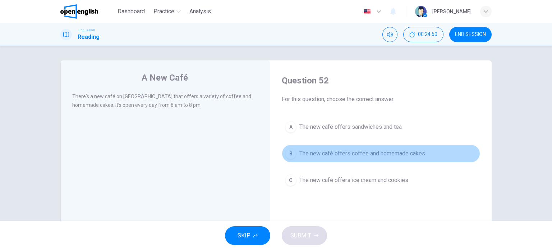
click at [323, 152] on span "The new café offers coffee and homemade cakes" at bounding box center [362, 153] width 126 height 9
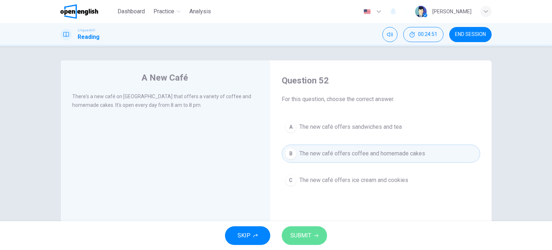
click at [303, 242] on button "SUBMIT" at bounding box center [304, 235] width 45 height 19
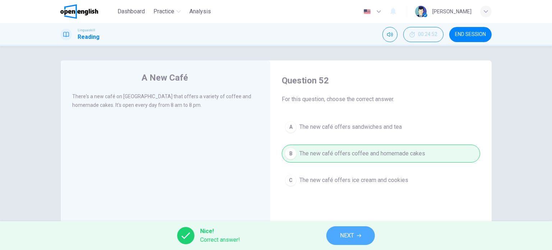
click at [343, 234] on span "NEXT" at bounding box center [347, 235] width 14 height 10
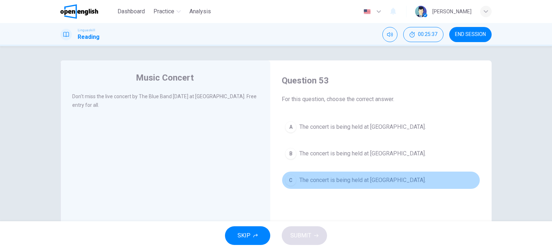
click at [316, 177] on span "The concert is being held at [GEOGRAPHIC_DATA]." at bounding box center [362, 180] width 126 height 9
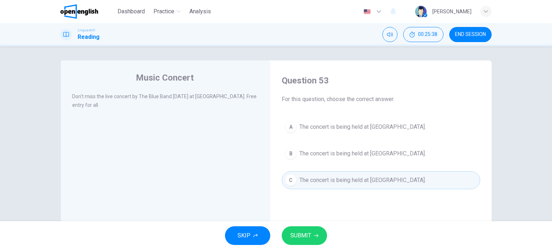
click at [298, 235] on span "SUBMIT" at bounding box center [300, 235] width 21 height 10
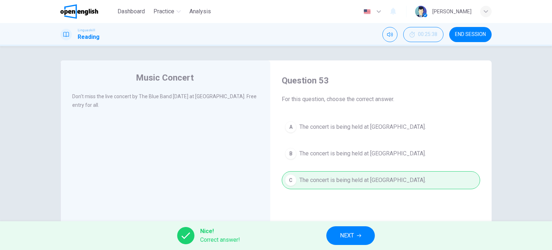
click at [349, 230] on span "NEXT" at bounding box center [347, 235] width 14 height 10
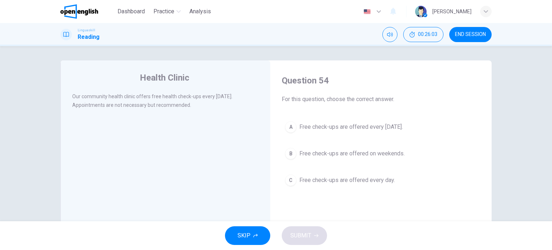
click at [348, 128] on span "Free check-ups are offered every [DATE]." at bounding box center [350, 126] width 103 height 9
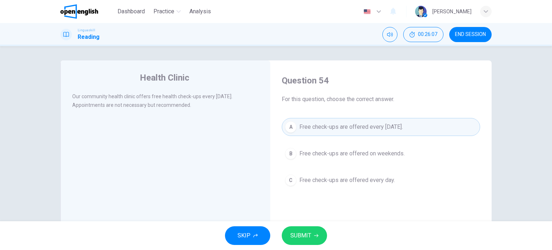
click at [306, 233] on span "SUBMIT" at bounding box center [300, 235] width 21 height 10
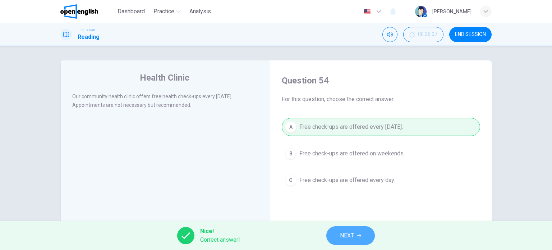
click at [342, 237] on span "NEXT" at bounding box center [347, 235] width 14 height 10
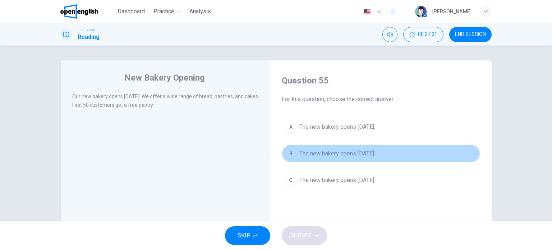
click at [333, 155] on span "The new bakery opens [DATE]." at bounding box center [337, 153] width 76 height 9
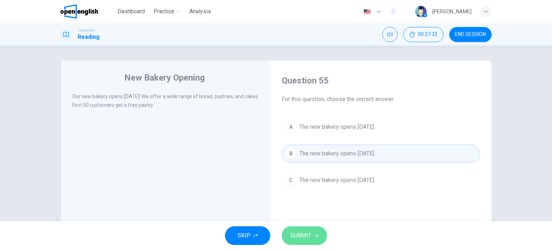
click at [301, 235] on span "SUBMIT" at bounding box center [300, 235] width 21 height 10
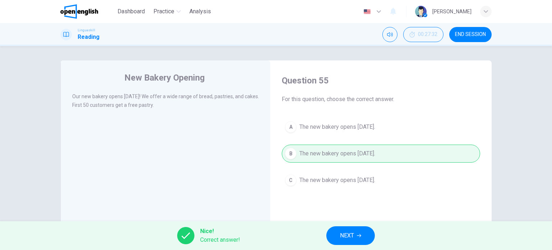
click at [347, 235] on span "NEXT" at bounding box center [347, 235] width 14 height 10
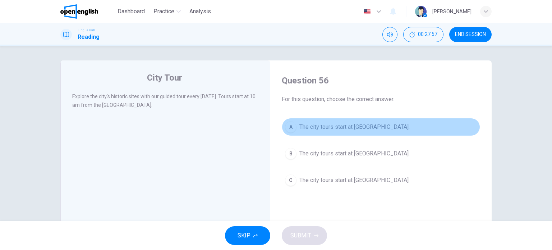
click at [334, 130] on span "The city tours start at [GEOGRAPHIC_DATA]." at bounding box center [354, 126] width 110 height 9
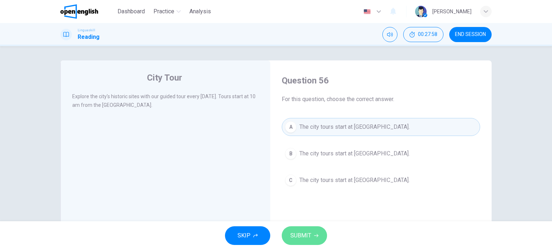
click at [301, 240] on span "SUBMIT" at bounding box center [300, 235] width 21 height 10
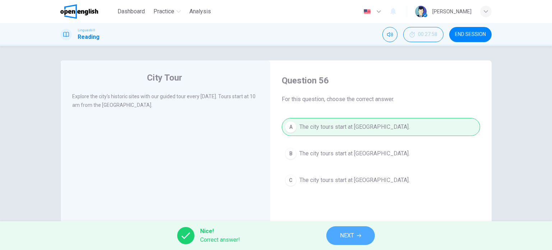
click at [345, 233] on span "NEXT" at bounding box center [347, 235] width 14 height 10
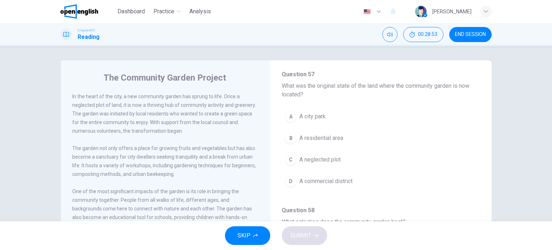
click at [315, 161] on span "A neglected plot" at bounding box center [319, 159] width 41 height 9
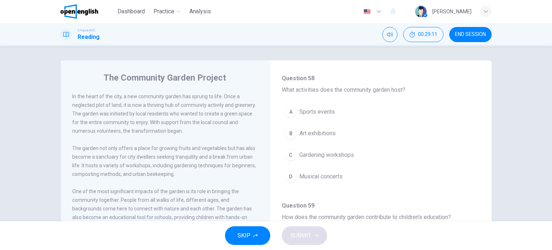
scroll to position [191, 0]
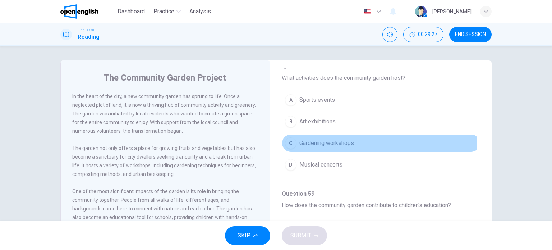
click at [324, 143] on span "Gardening workshops" at bounding box center [326, 143] width 55 height 9
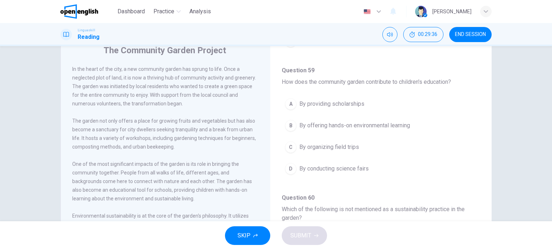
scroll to position [48, 0]
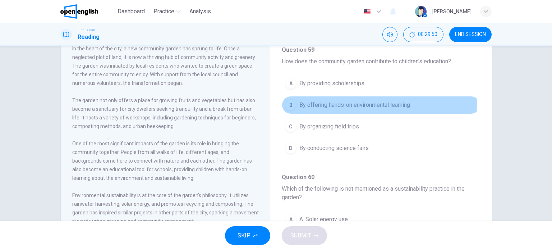
click at [338, 103] on span "By offering hands-on environmental learning" at bounding box center [354, 105] width 111 height 9
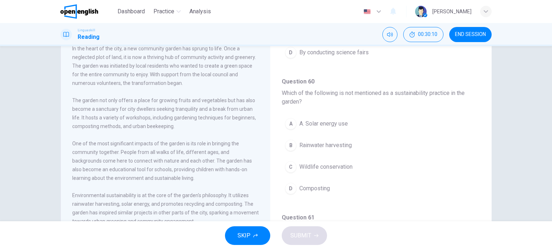
scroll to position [96, 0]
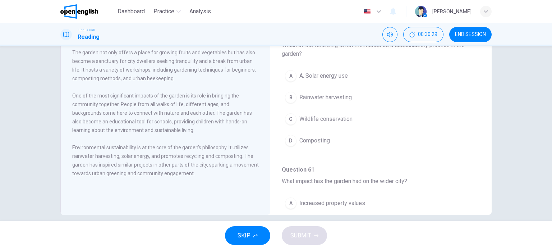
click at [319, 117] on span "Wildlife conservation" at bounding box center [325, 119] width 53 height 9
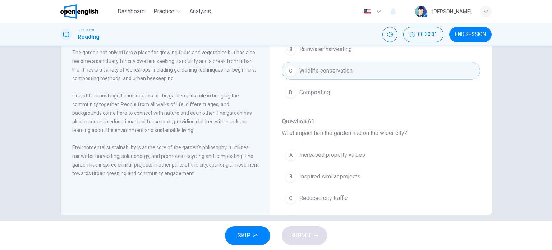
scroll to position [464, 0]
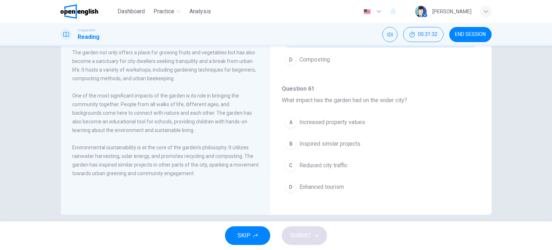
click at [334, 139] on span "Inspired similar projects" at bounding box center [329, 143] width 61 height 9
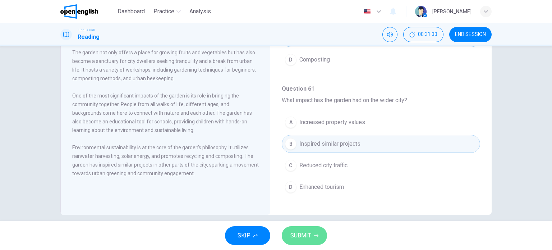
click at [297, 239] on span "SUBMIT" at bounding box center [300, 235] width 21 height 10
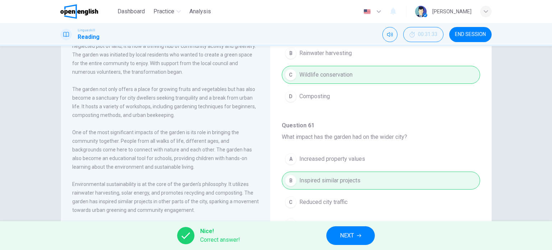
scroll to position [103, 0]
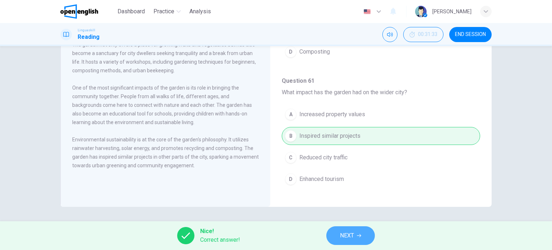
click at [349, 235] on span "NEXT" at bounding box center [347, 235] width 14 height 10
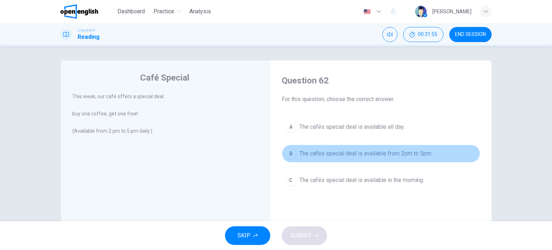
click at [333, 149] on span "The cafés special deal is available from 2pm to 5pm." at bounding box center [365, 153] width 133 height 9
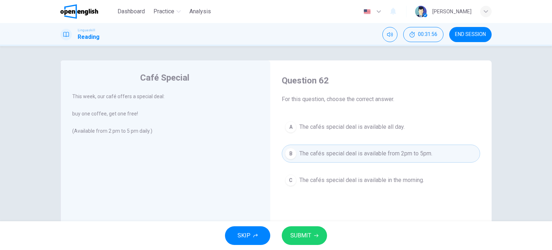
click at [299, 235] on span "SUBMIT" at bounding box center [300, 235] width 21 height 10
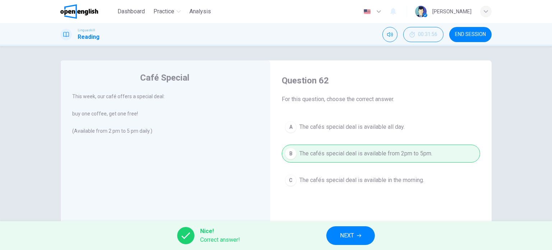
click at [349, 235] on span "NEXT" at bounding box center [347, 235] width 14 height 10
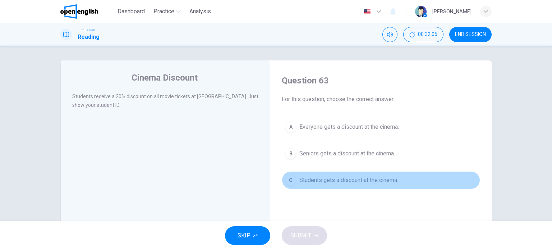
click at [316, 181] on span "Students gets a discount at the cinema." at bounding box center [348, 180] width 99 height 9
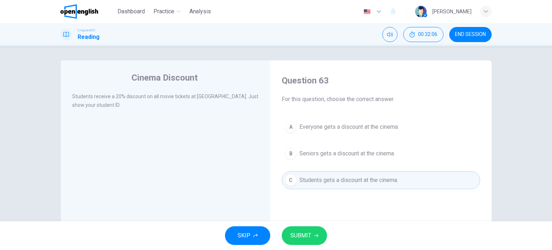
click at [309, 233] on span "SUBMIT" at bounding box center [300, 235] width 21 height 10
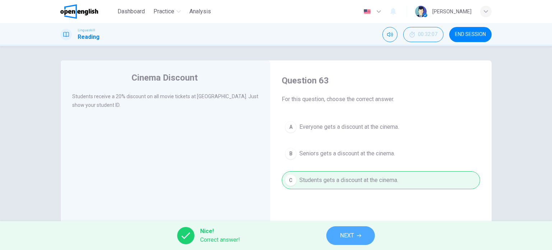
click at [348, 237] on span "NEXT" at bounding box center [347, 235] width 14 height 10
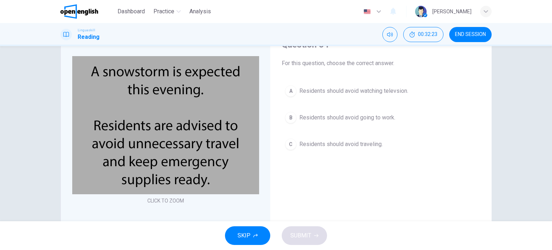
scroll to position [48, 0]
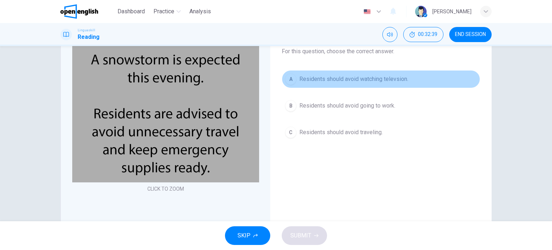
click at [333, 77] on span "Residents should avoid watching televsion." at bounding box center [353, 79] width 109 height 9
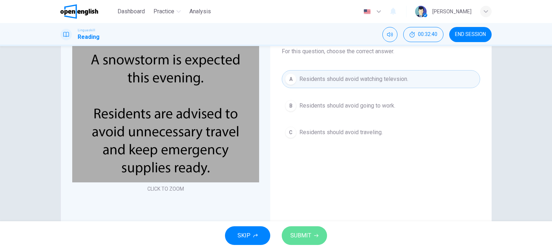
click at [307, 233] on span "SUBMIT" at bounding box center [300, 235] width 21 height 10
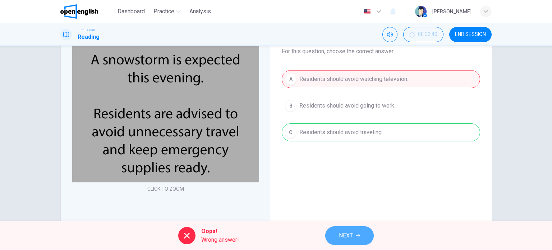
click at [341, 230] on button "NEXT" at bounding box center [349, 235] width 48 height 19
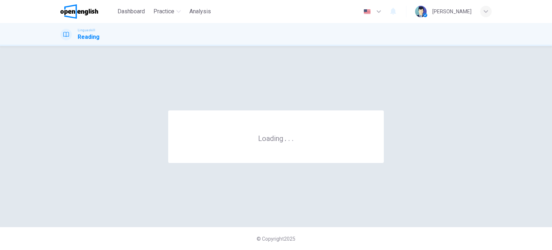
scroll to position [0, 0]
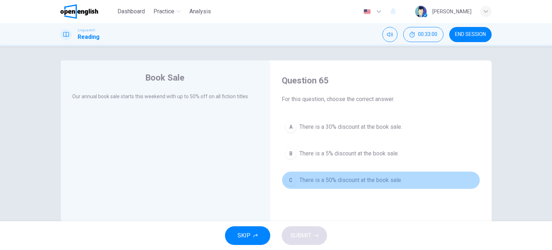
click at [309, 177] on span "There is a 50% discount at the book sale." at bounding box center [350, 180] width 103 height 9
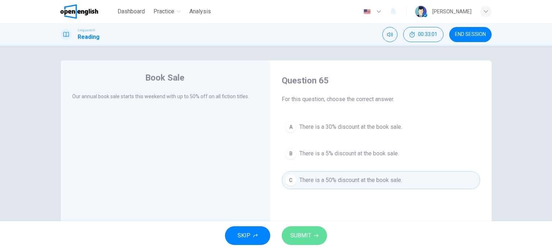
click at [296, 235] on span "SUBMIT" at bounding box center [300, 235] width 21 height 10
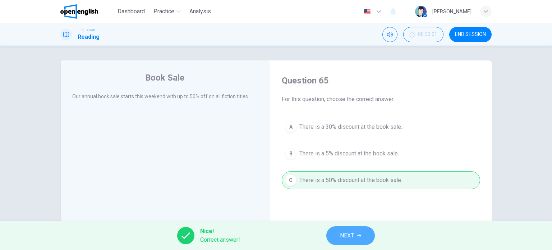
click at [351, 240] on span "NEXT" at bounding box center [347, 235] width 14 height 10
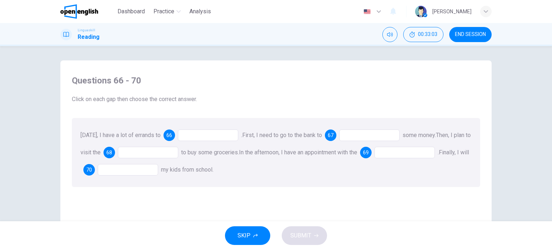
click at [183, 133] on div at bounding box center [208, 134] width 60 height 11
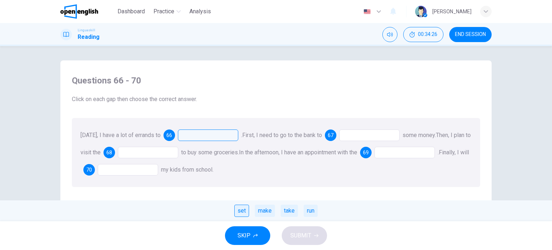
click at [245, 209] on div "set" at bounding box center [241, 210] width 15 height 12
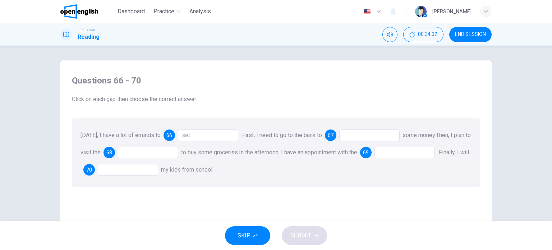
click at [346, 133] on div at bounding box center [369, 134] width 60 height 11
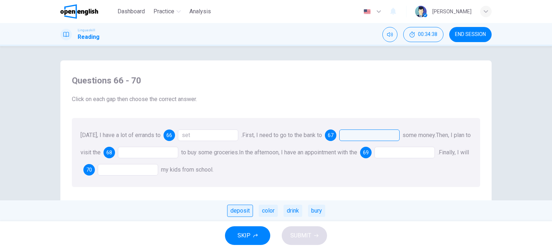
click at [235, 215] on div "deposit" at bounding box center [240, 210] width 26 height 12
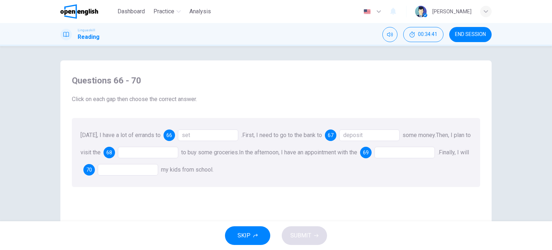
click at [131, 153] on div at bounding box center [148, 152] width 60 height 11
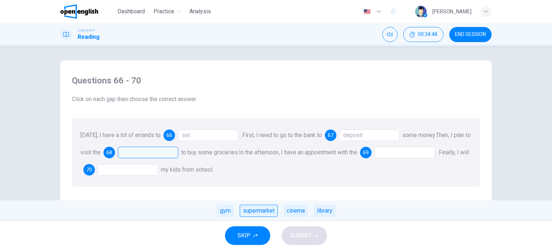
click at [250, 213] on div "supermarket" at bounding box center [259, 210] width 38 height 12
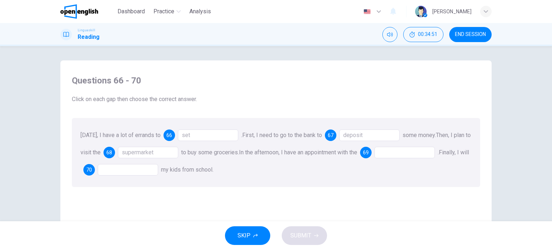
click at [388, 152] on div at bounding box center [404, 152] width 60 height 11
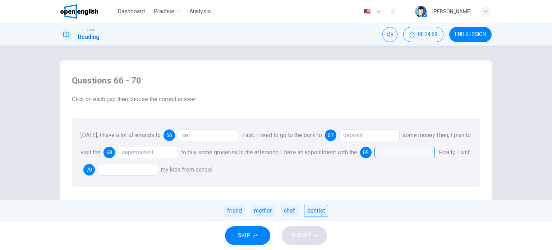
click at [309, 209] on div "dentist" at bounding box center [316, 210] width 24 height 12
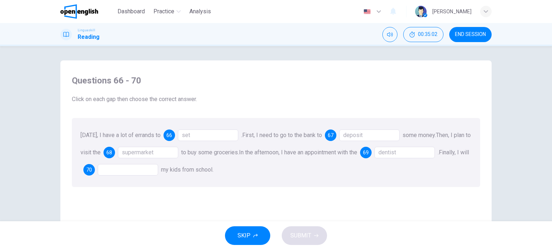
click at [111, 168] on div at bounding box center [128, 169] width 60 height 11
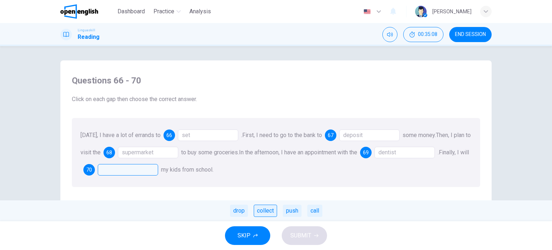
click at [260, 208] on div "collect" at bounding box center [265, 210] width 23 height 12
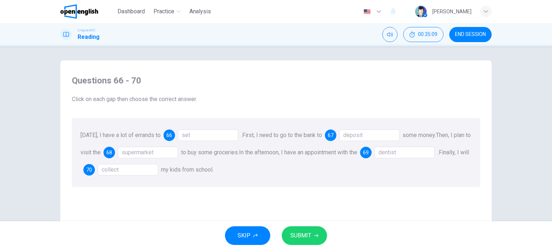
click at [200, 130] on div "set" at bounding box center [208, 134] width 60 height 11
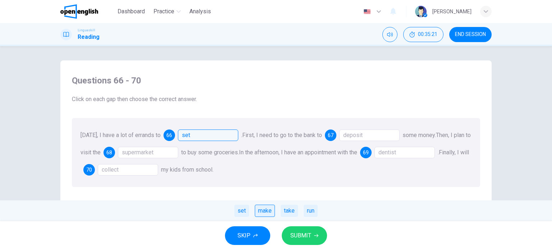
click at [273, 212] on div "make" at bounding box center [265, 210] width 20 height 12
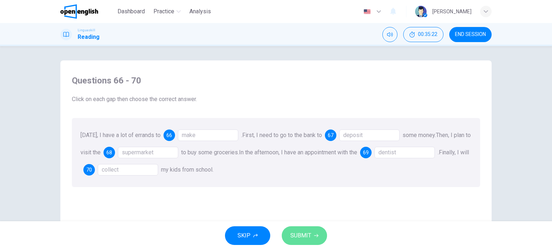
click at [308, 234] on span "SUBMIT" at bounding box center [300, 235] width 21 height 10
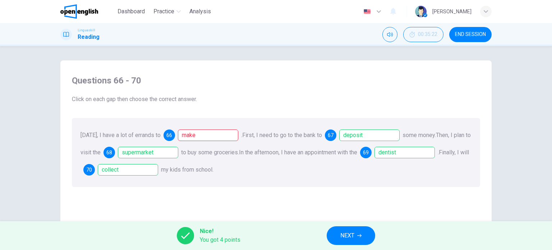
click at [205, 132] on div "make" at bounding box center [208, 134] width 60 height 11
click at [351, 233] on span "NEXT" at bounding box center [347, 235] width 14 height 10
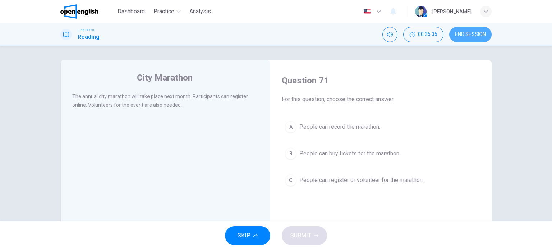
click at [461, 37] on span "END SESSION" at bounding box center [470, 35] width 31 height 6
